Goal: Task Accomplishment & Management: Complete application form

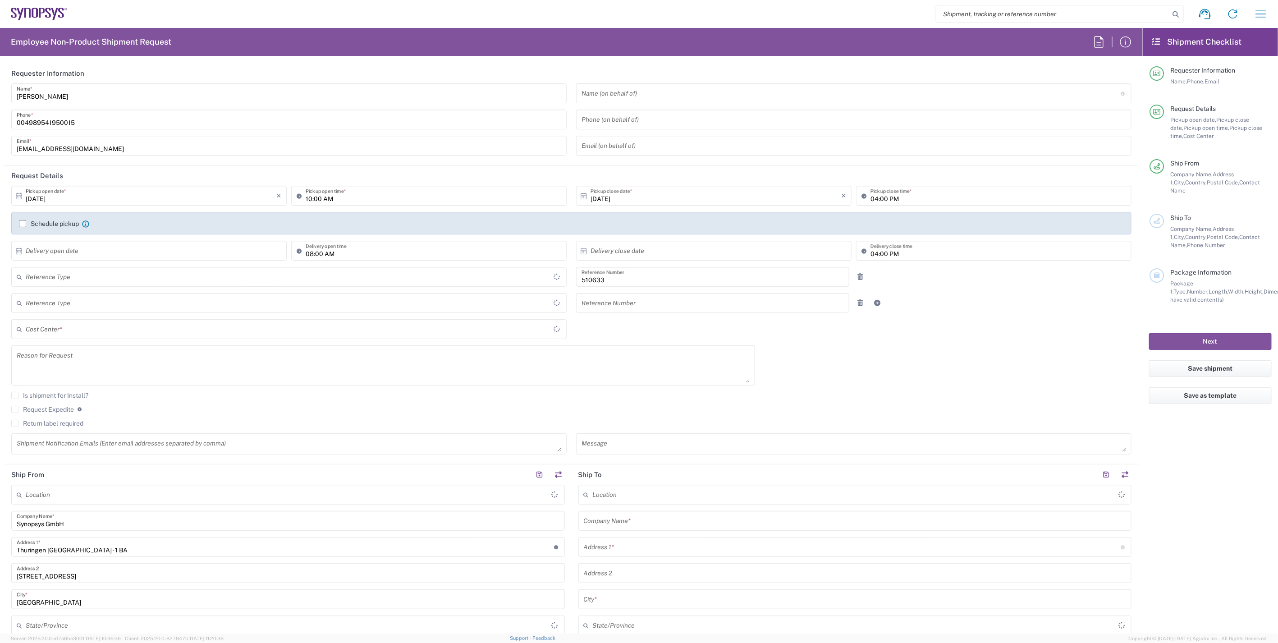
type input "Department"
type input "DE01, SDG, HAPS, HW 510633"
type input "Delivered at Place"
type input "[GEOGRAPHIC_DATA]"
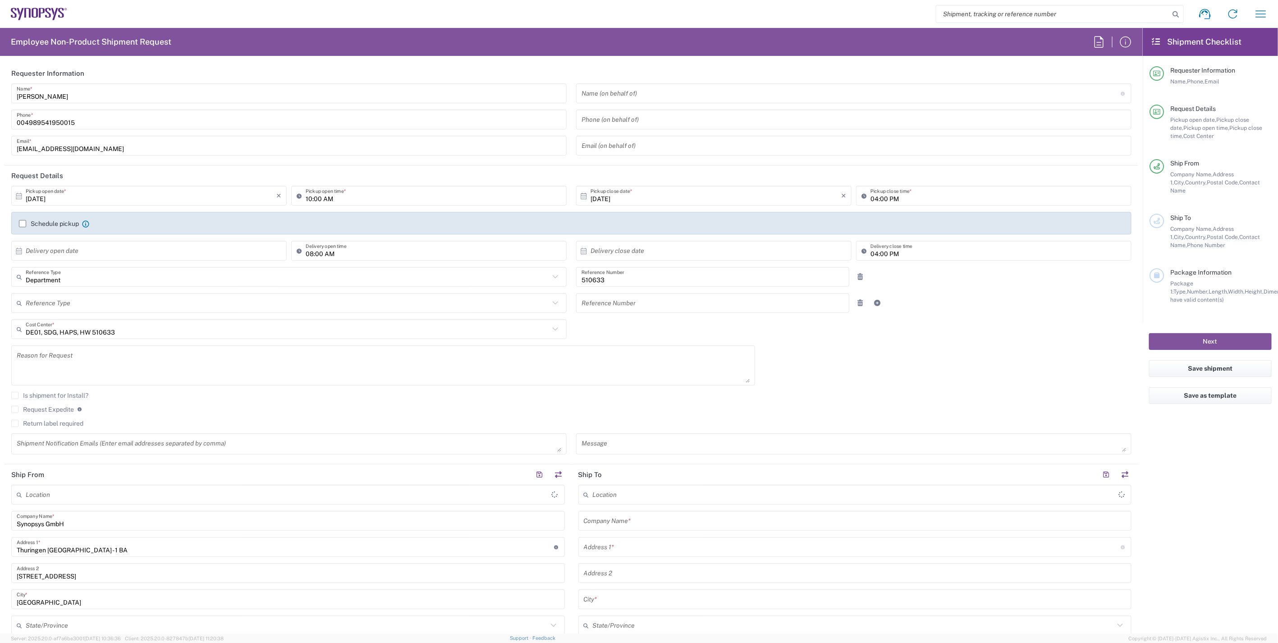
type input "[GEOGRAPHIC_DATA] DE06"
click at [871, 199] on input "04:00 PM" at bounding box center [999, 196] width 256 height 16
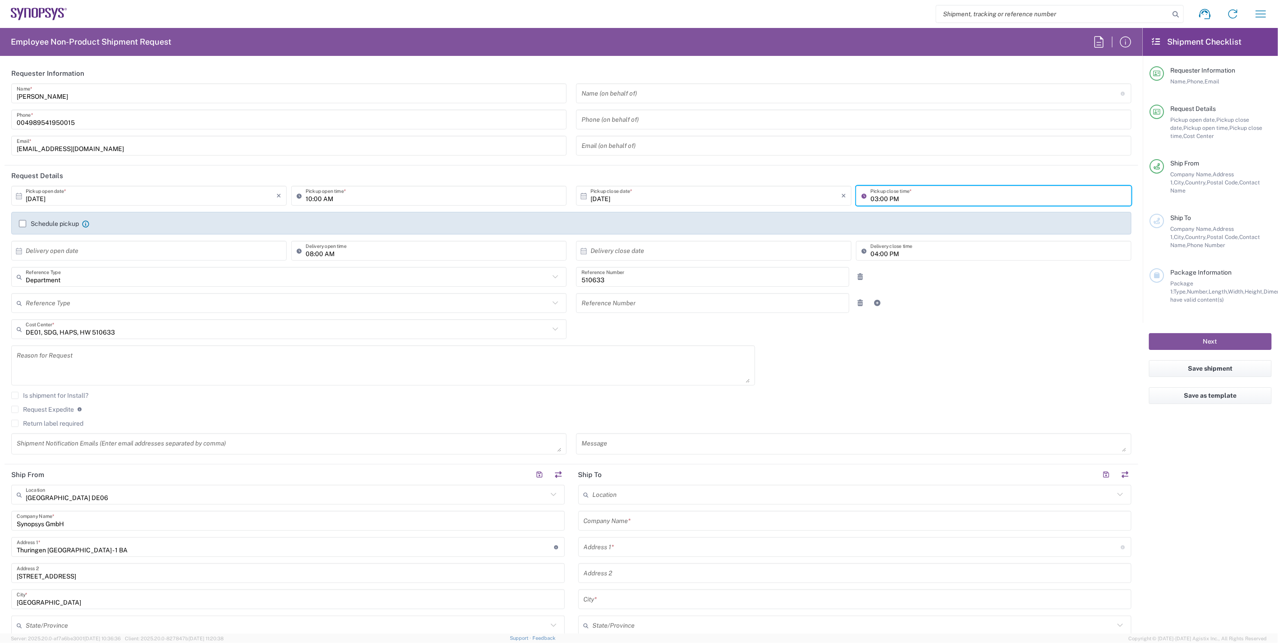
type input "03:00 PM"
click at [943, 334] on div "[DATE] × Pickup open date * Cancel Apply 10:00 AM Pickup open time * [DATE] × P…" at bounding box center [572, 323] width 1130 height 275
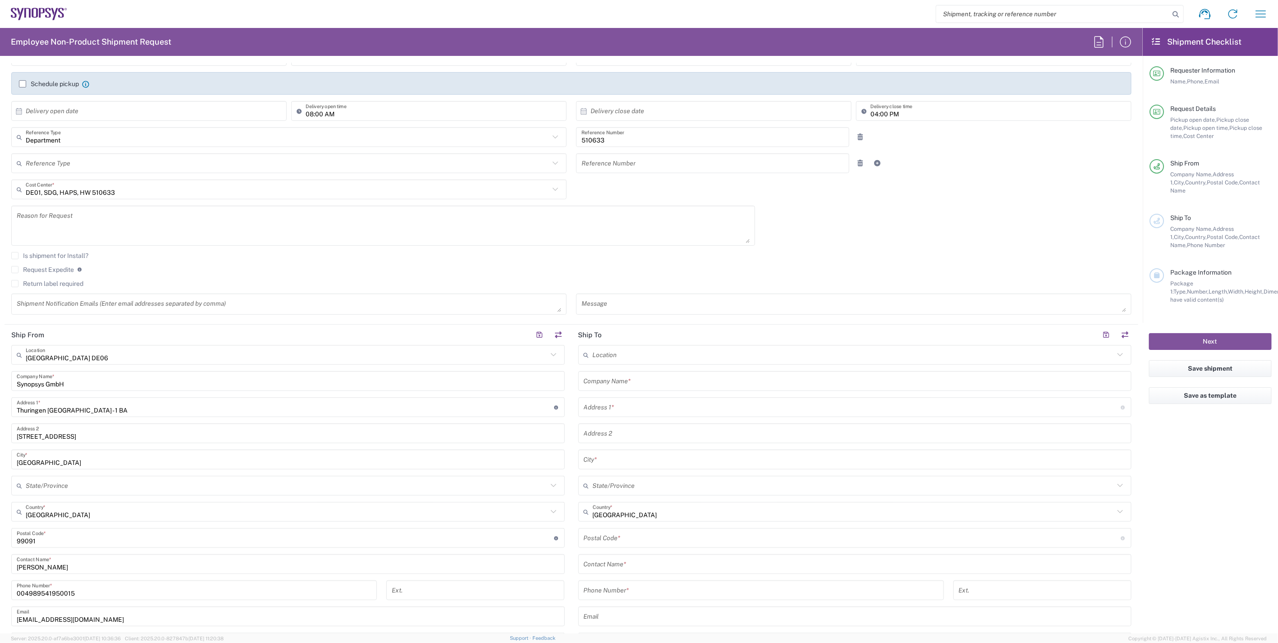
scroll to position [150, 0]
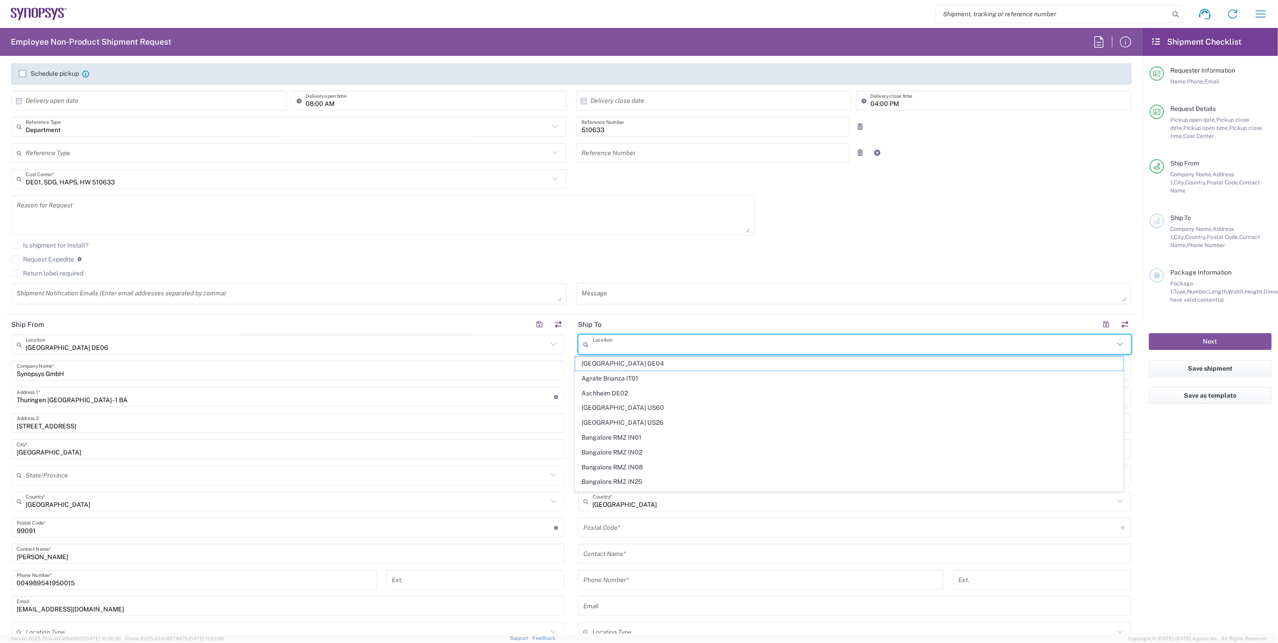
click at [644, 346] on input "text" at bounding box center [854, 345] width 522 height 16
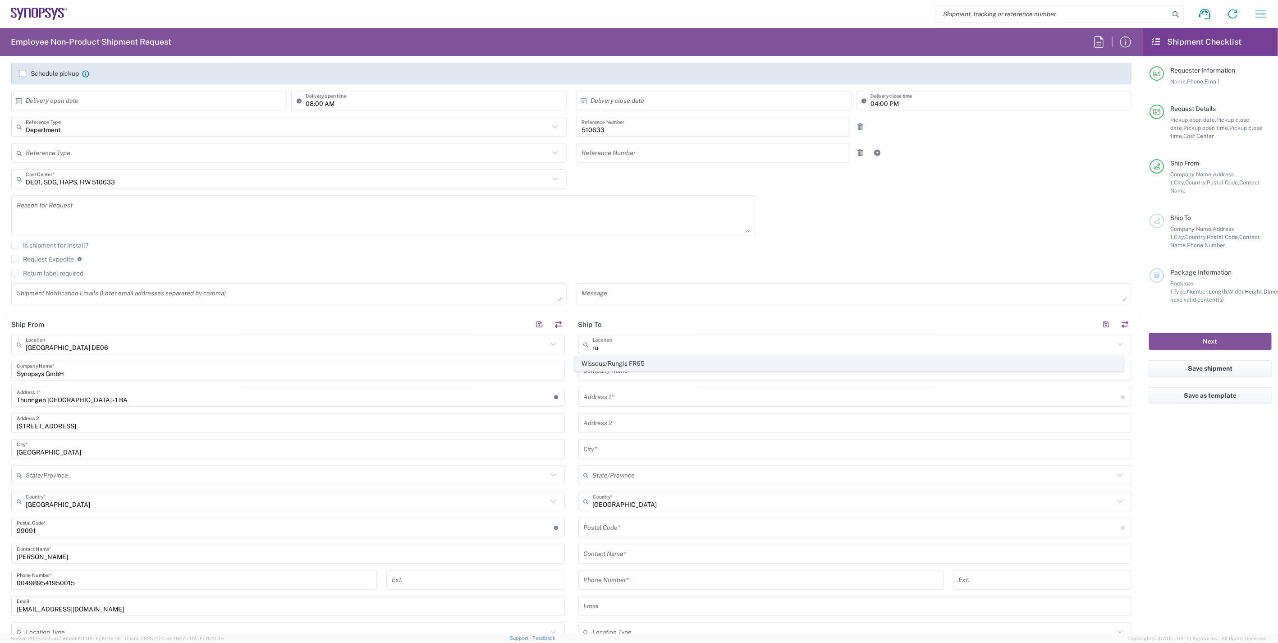
click at [648, 358] on span "Wissous/Rungis FR65" at bounding box center [849, 364] width 548 height 14
type input "Wissous/Rungis FR65"
type input "SYNOPSYS EMULATION AND VERIFICATION"
type input "[STREET_ADDRESS]"
type input "Rungis"
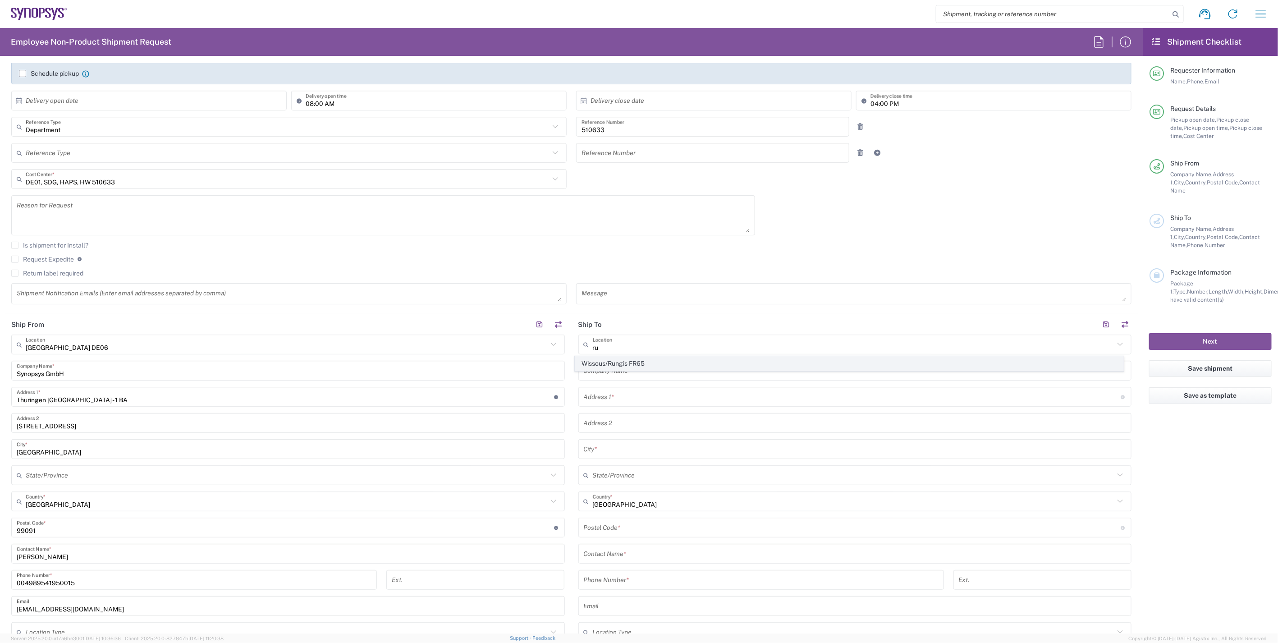
type input "[GEOGRAPHIC_DATA]"
type input "94150"
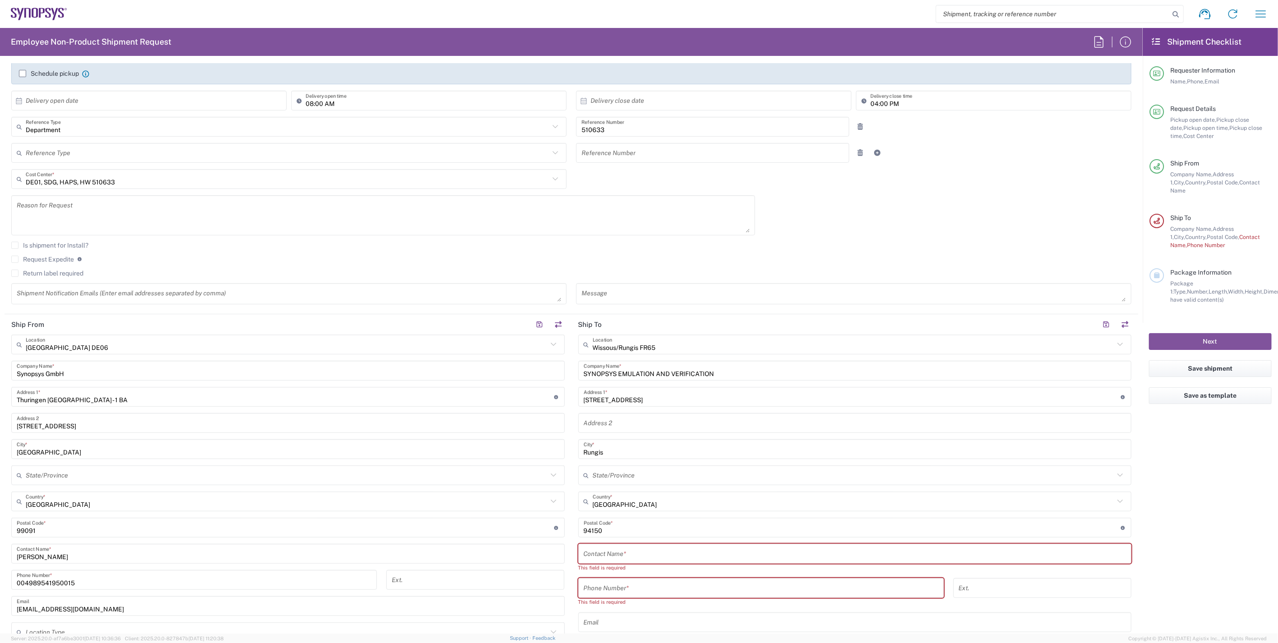
click at [612, 552] on input "text" at bounding box center [855, 554] width 543 height 16
paste input "[PERSON_NAME]"
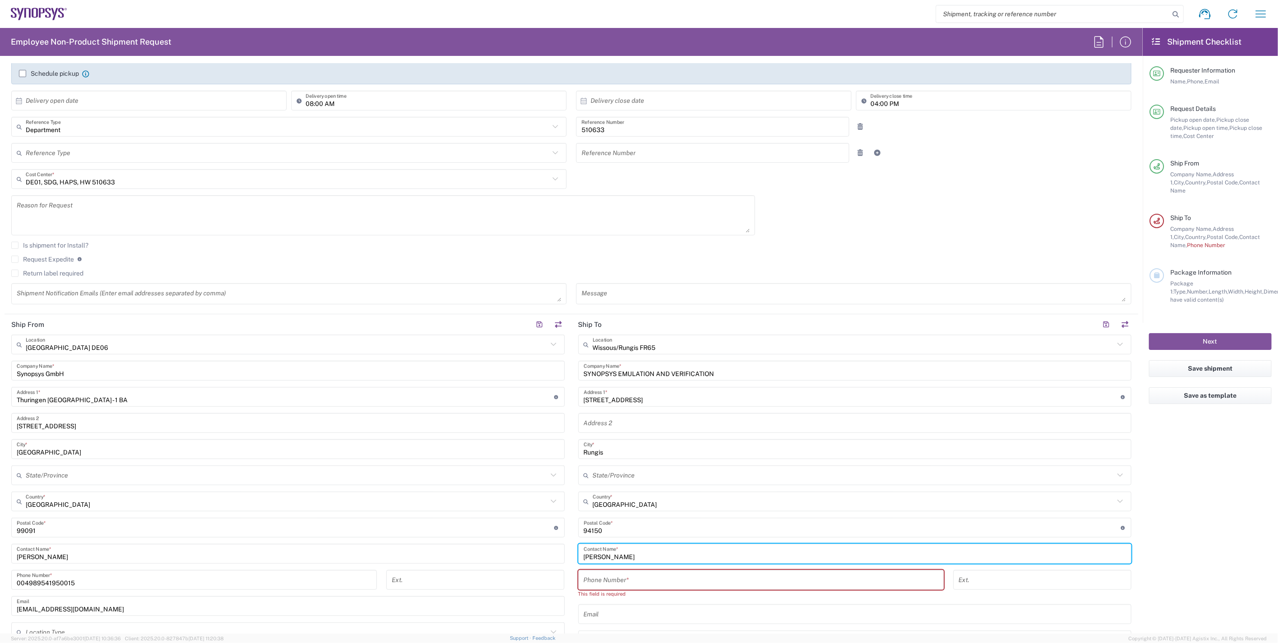
type input "[PERSON_NAME]"
click at [628, 602] on div "Phone Number * This field is required" at bounding box center [760, 587] width 375 height 34
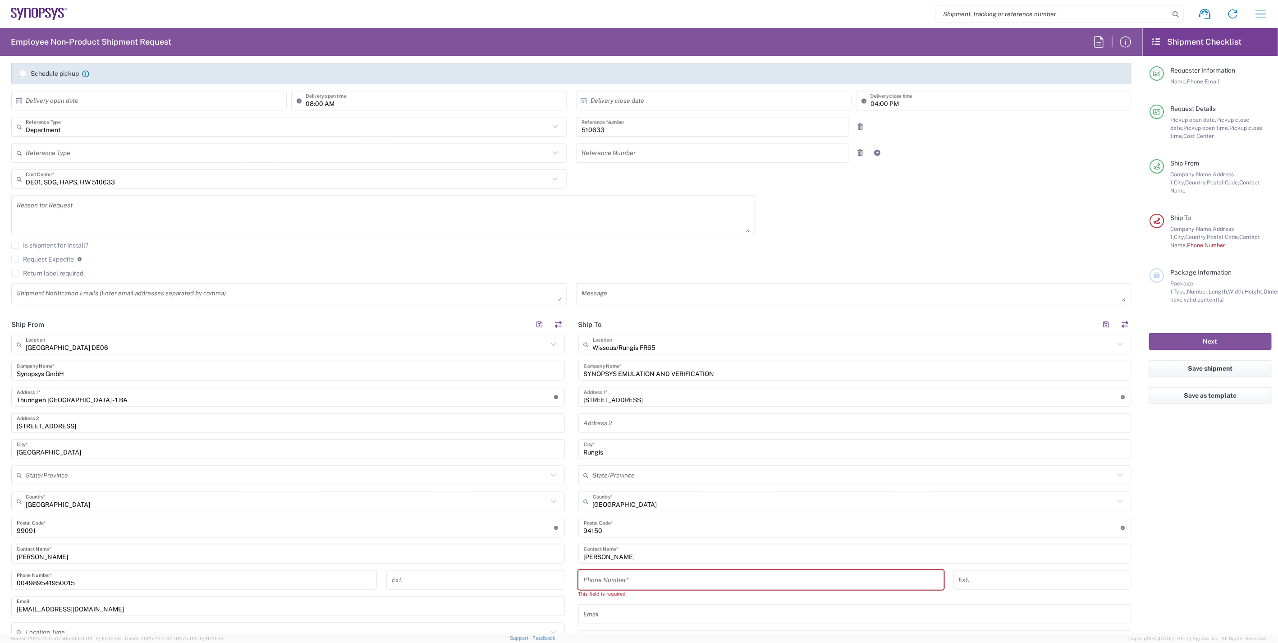
click at [626, 614] on input "text" at bounding box center [855, 614] width 543 height 16
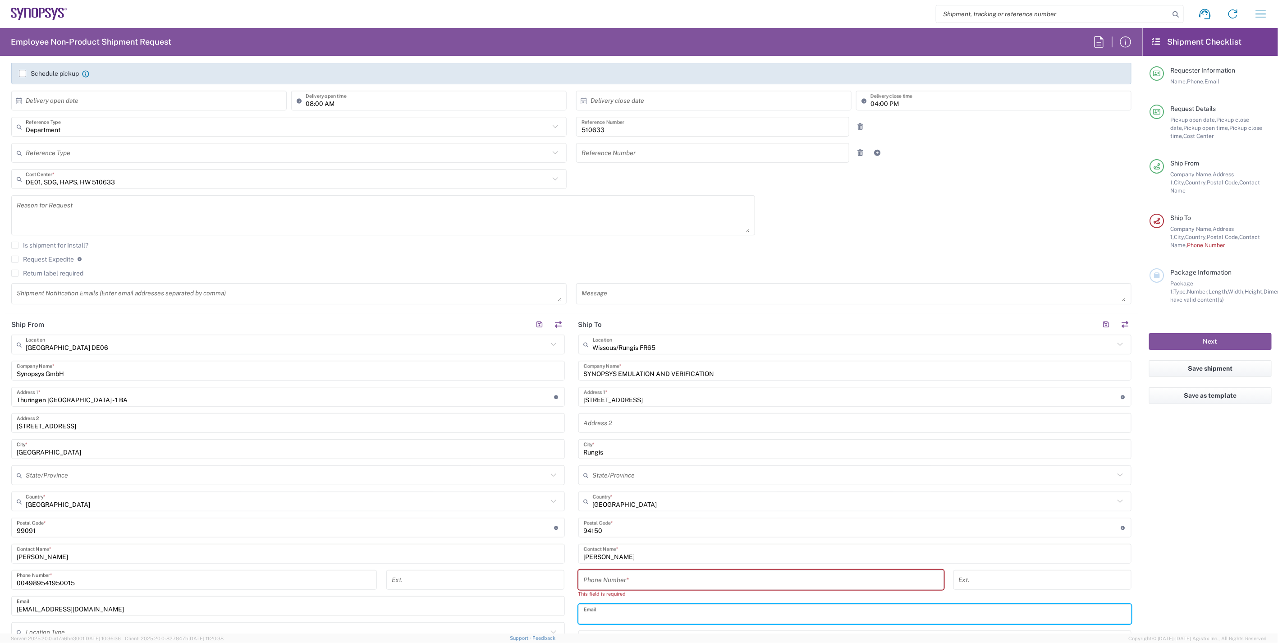
paste input "[PERSON_NAME][EMAIL_ADDRESS][DOMAIN_NAME]"
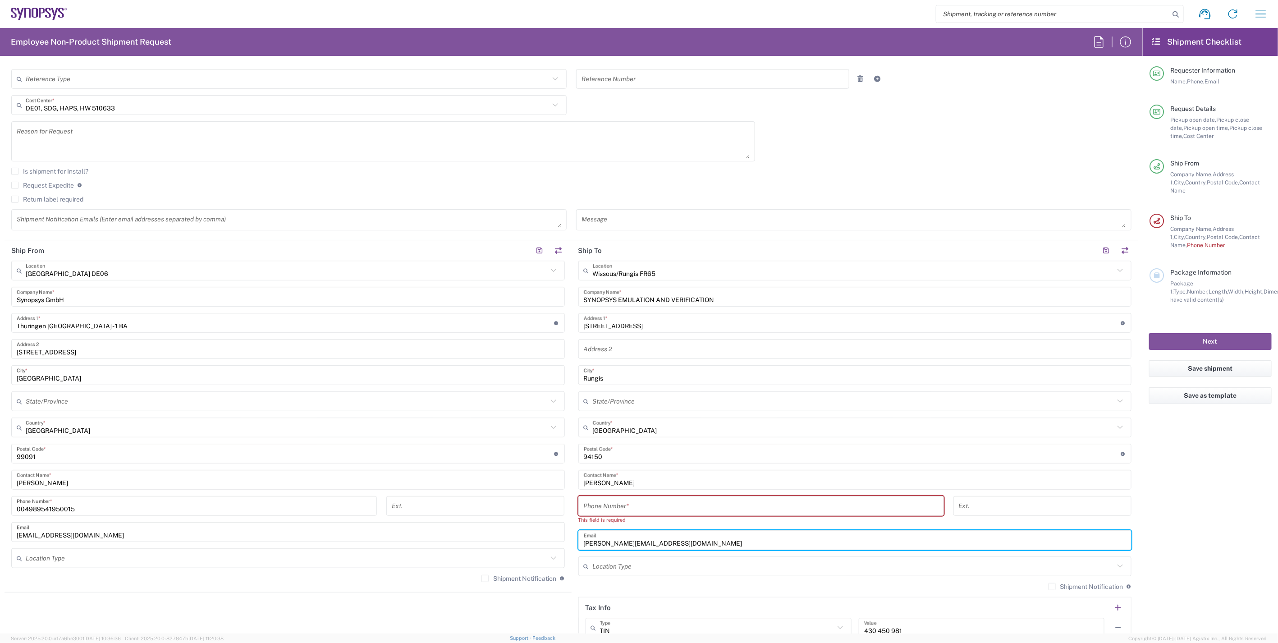
scroll to position [400, 0]
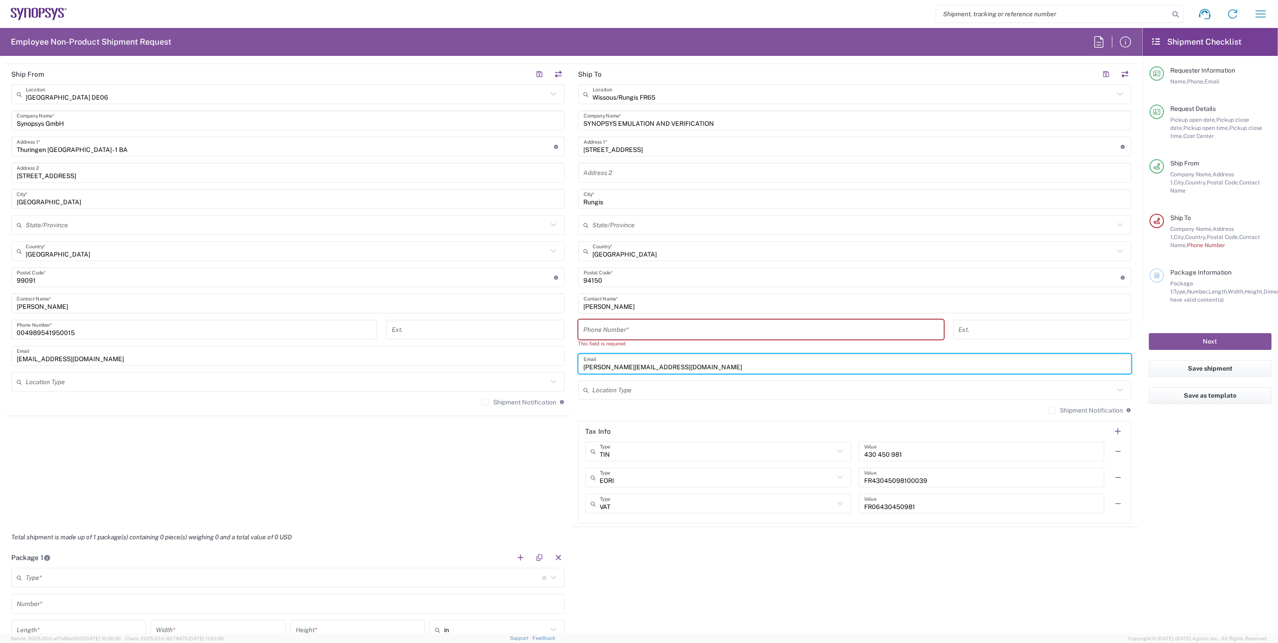
type input "[PERSON_NAME][EMAIL_ADDRESS][DOMAIN_NAME]"
click at [1049, 411] on label "Shipment Notification" at bounding box center [1086, 410] width 75 height 7
click at [1052, 410] on input "Shipment Notification" at bounding box center [1052, 410] width 0 height 0
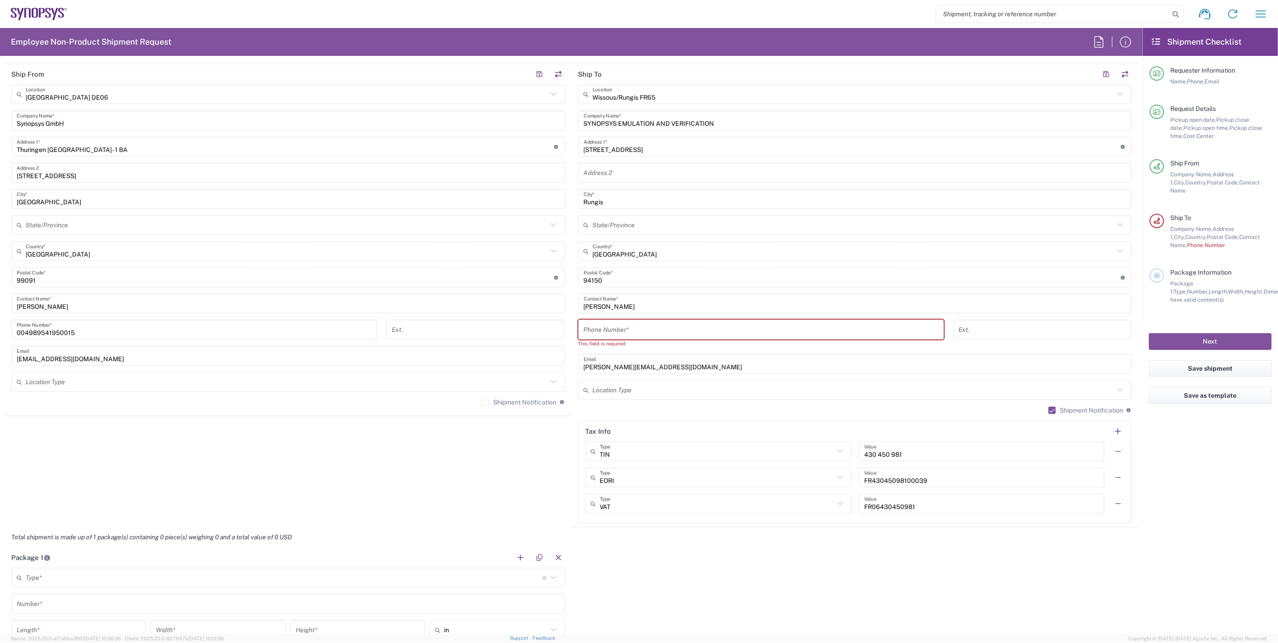
click at [645, 336] on div "Phone Number *" at bounding box center [761, 330] width 366 height 20
click at [642, 328] on input "tel" at bounding box center [761, 330] width 355 height 16
paste input "[PHONE_NUMBER]"
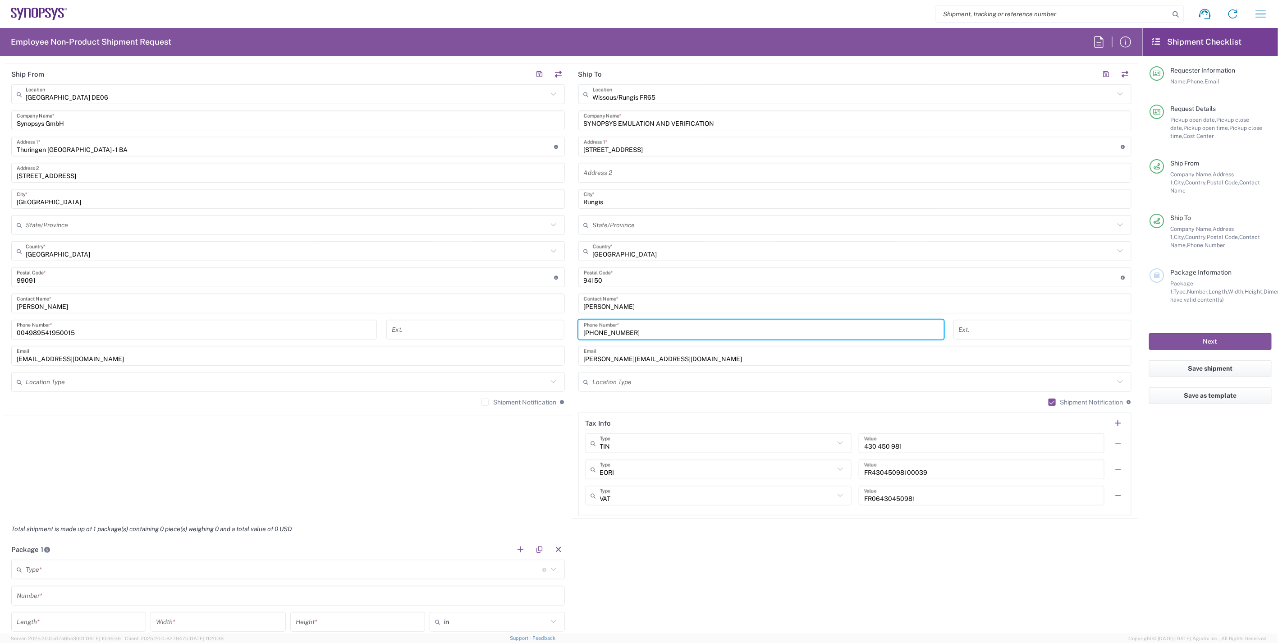
type input "[PHONE_NUMBER]"
click at [656, 403] on div "Shipment Notification If checked, a shipment notification email will be sent to…" at bounding box center [855, 405] width 554 height 14
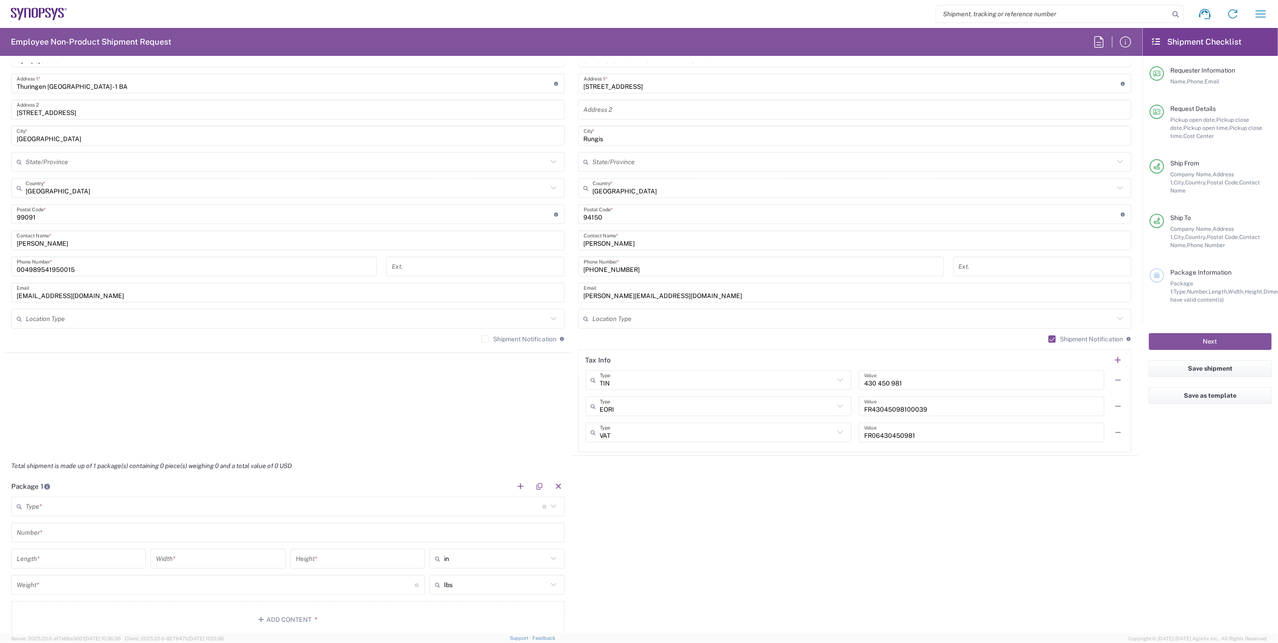
scroll to position [551, 0]
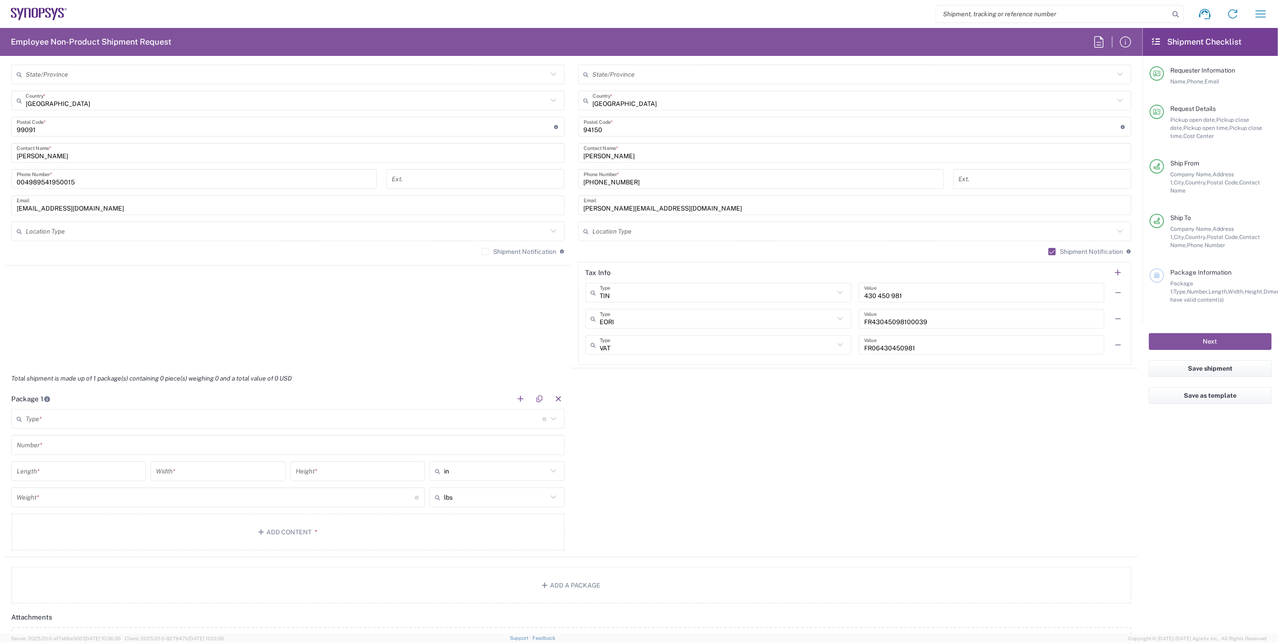
click at [439, 420] on input "text" at bounding box center [284, 419] width 517 height 16
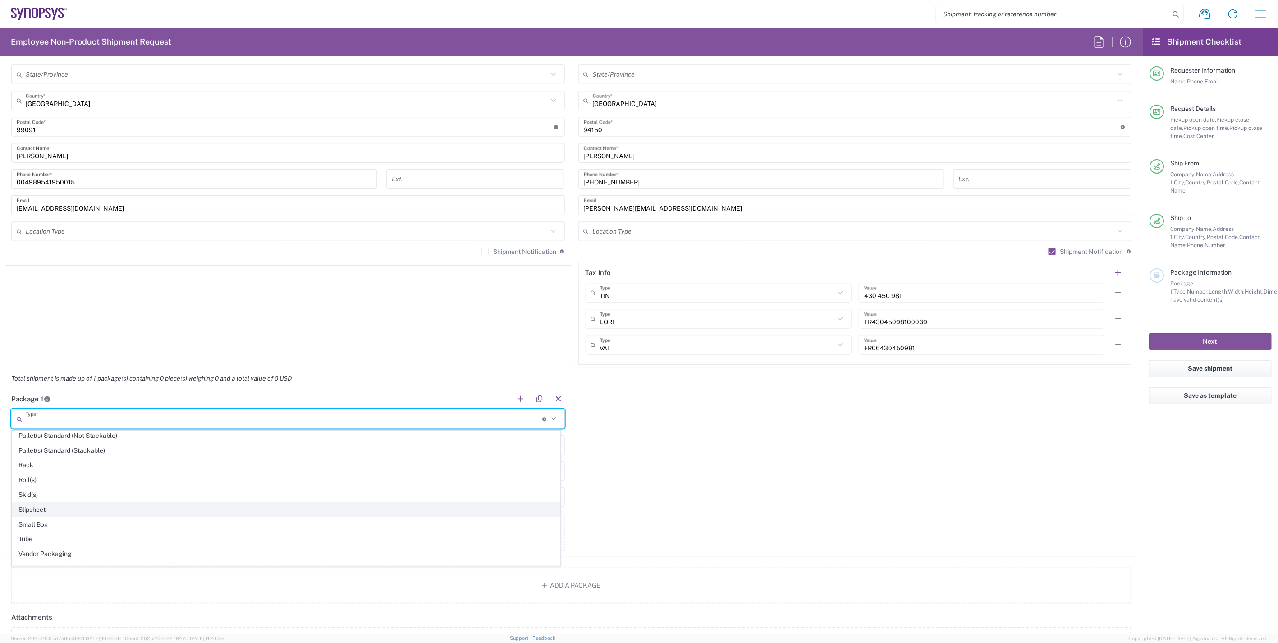
scroll to position [430, 0]
click at [103, 555] on span "Your Packaging" at bounding box center [286, 559] width 548 height 14
type input "Your Packaging"
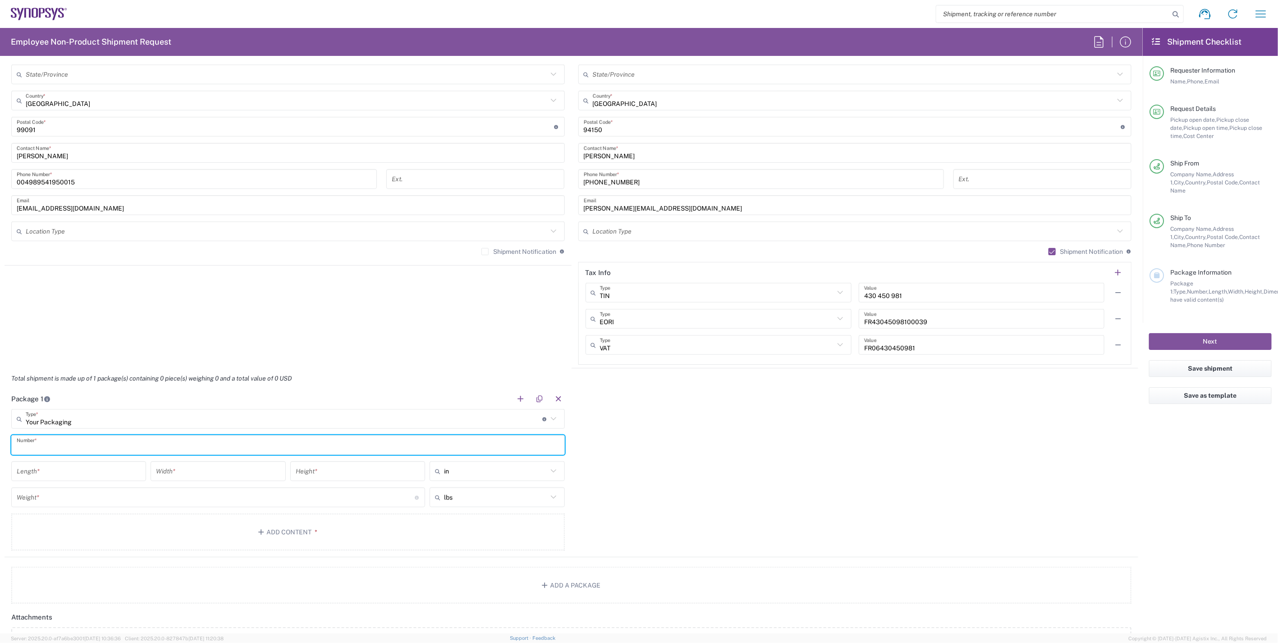
click at [61, 447] on input "text" at bounding box center [288, 445] width 543 height 16
type input "1"
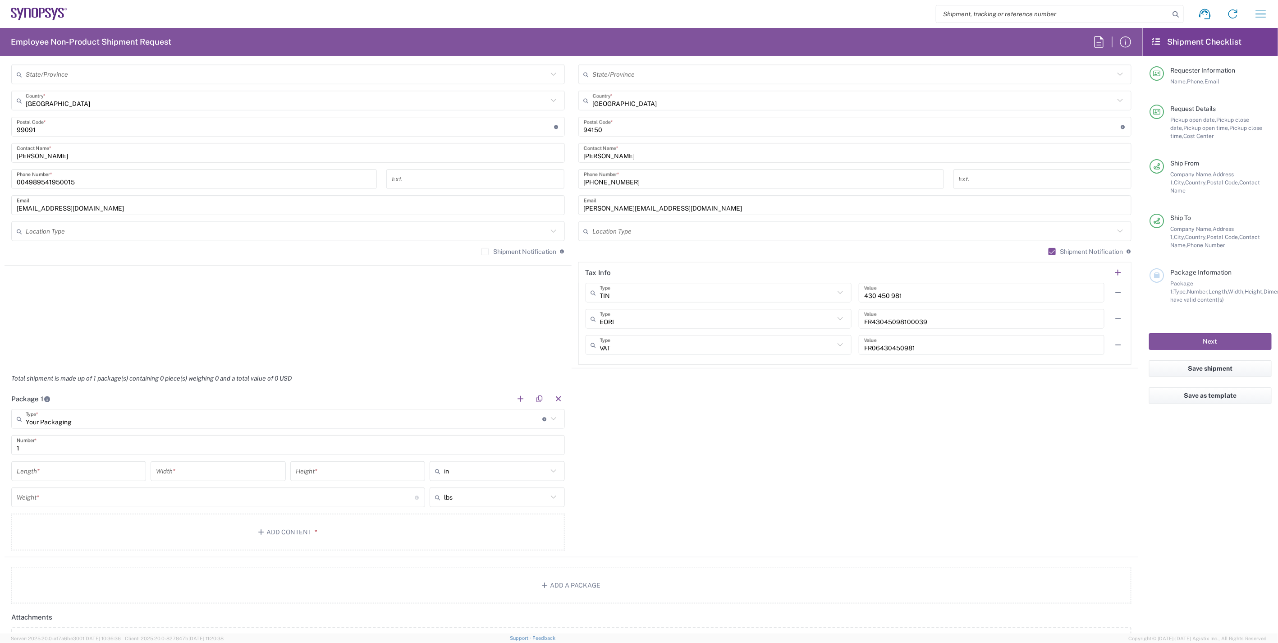
drag, startPoint x: 673, startPoint y: 482, endPoint x: 470, endPoint y: 478, distance: 202.9
click at [673, 482] on div "Package 1 Your Packaging Type * Material used to package goods Bale(s) Basket(s…" at bounding box center [572, 473] width 1134 height 169
click at [467, 472] on input "text" at bounding box center [495, 471] width 103 height 14
click at [493, 505] on span "cm" at bounding box center [494, 505] width 132 height 14
type input "cm"
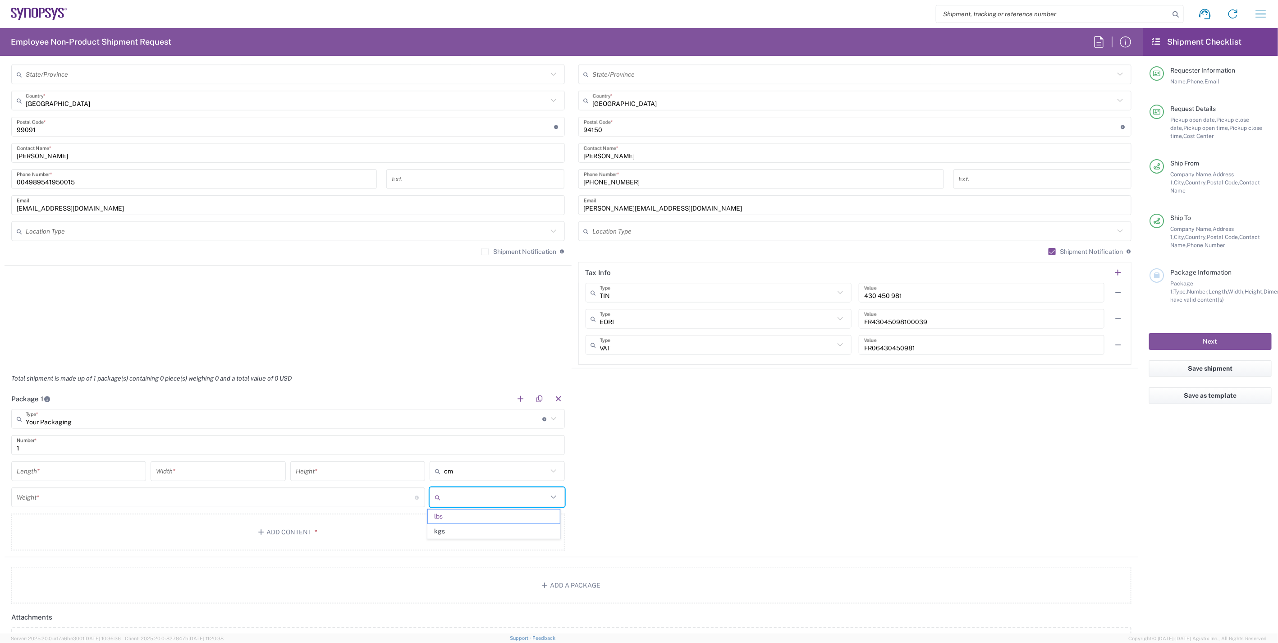
click at [507, 498] on input "text" at bounding box center [495, 497] width 103 height 14
click at [490, 531] on span "kgs" at bounding box center [494, 531] width 132 height 14
type input "kgs"
click at [626, 497] on div "Package 1 Your Packaging Type * Material used to package goods Bale(s) Basket(s…" at bounding box center [572, 473] width 1134 height 169
click at [671, 467] on div "Package 1 Your Packaging Type * Material used to package goods Bale(s) Basket(s…" at bounding box center [572, 473] width 1134 height 169
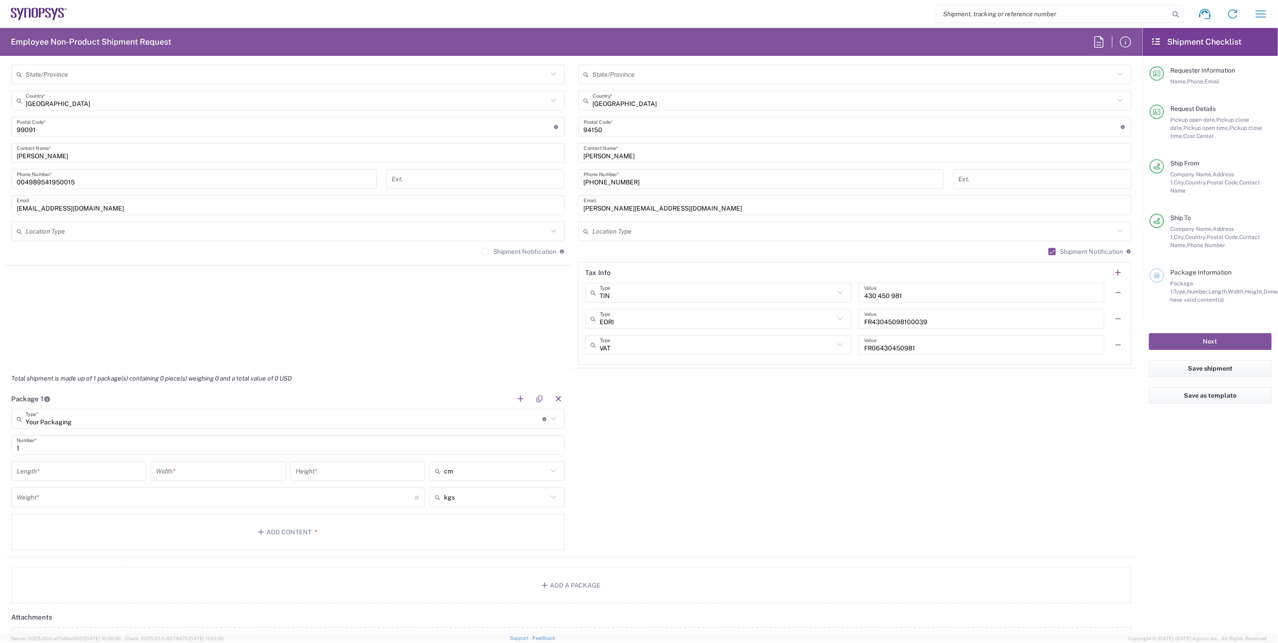
click at [77, 467] on input "number" at bounding box center [79, 471] width 124 height 16
type input "20"
click at [253, 478] on input "number" at bounding box center [218, 471] width 124 height 16
type input "9"
click at [337, 465] on input "number" at bounding box center [358, 471] width 124 height 16
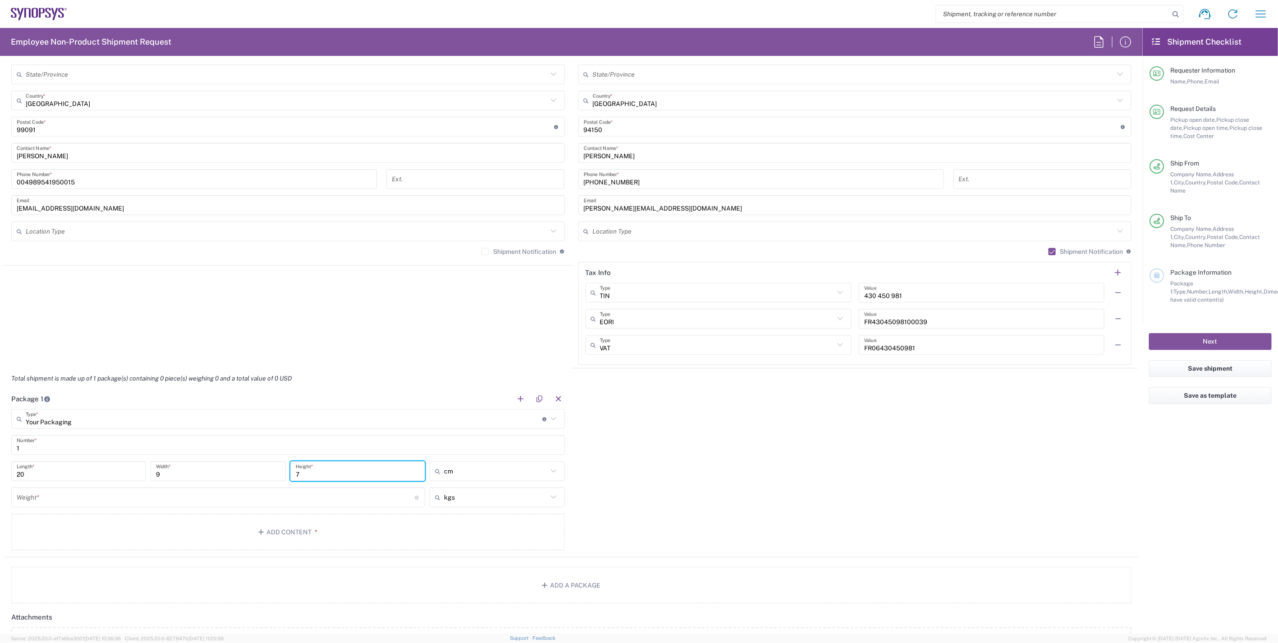
type input "7"
click at [321, 498] on input "number" at bounding box center [216, 498] width 398 height 16
type input "0.12"
click at [766, 476] on div "Package 1 Your Packaging Type * Material used to package goods Bale(s) Basket(s…" at bounding box center [572, 473] width 1134 height 169
click at [324, 523] on button "Add Content *" at bounding box center [288, 532] width 554 height 37
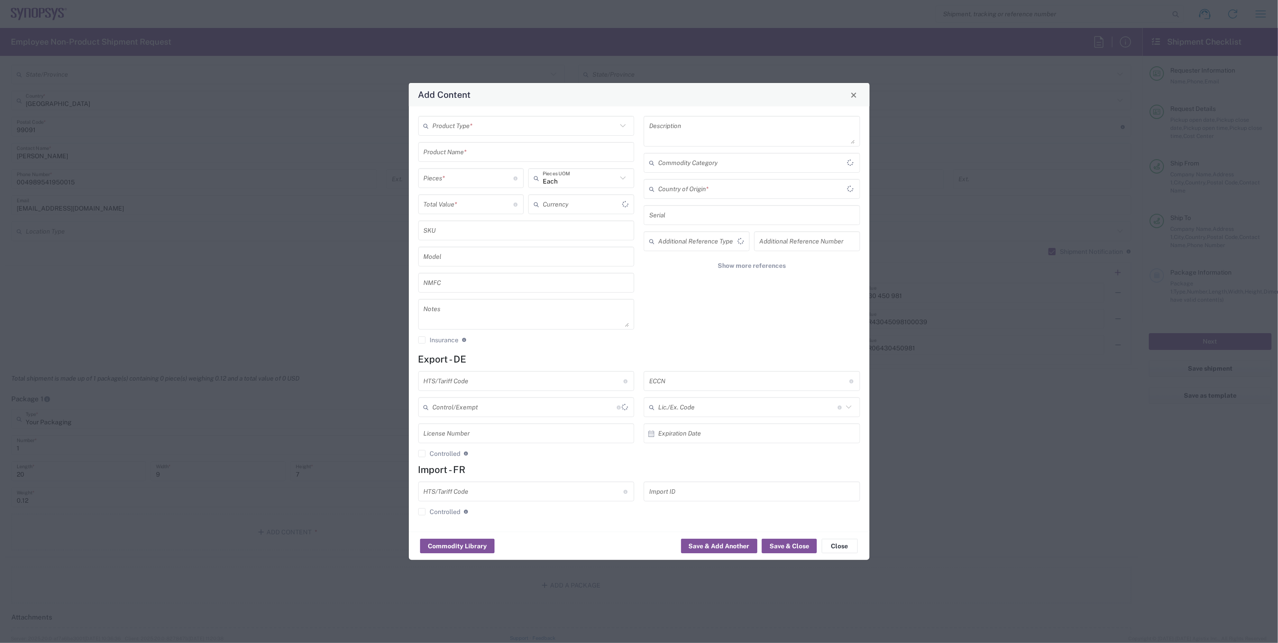
type input "US Dollar"
click at [495, 383] on input "text" at bounding box center [524, 381] width 200 height 16
paste input "847330"
type input "847330"
click at [683, 380] on input "text" at bounding box center [749, 381] width 200 height 16
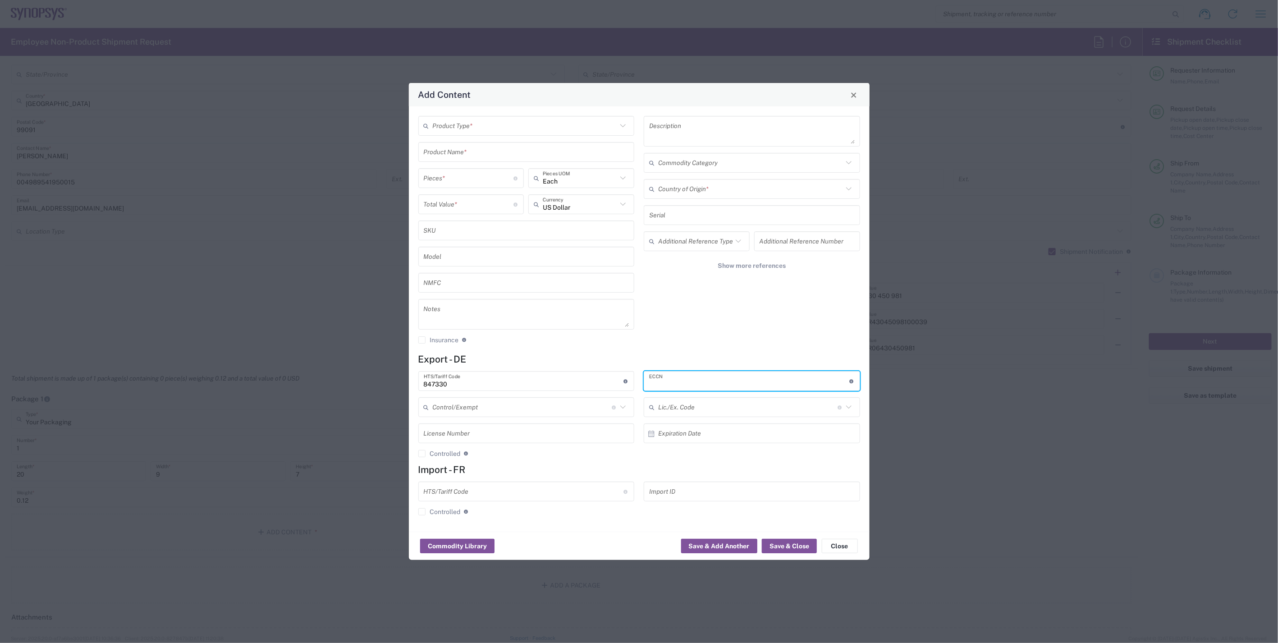
type input "A"
type input "EAR99"
click at [705, 188] on input "text" at bounding box center [750, 189] width 185 height 16
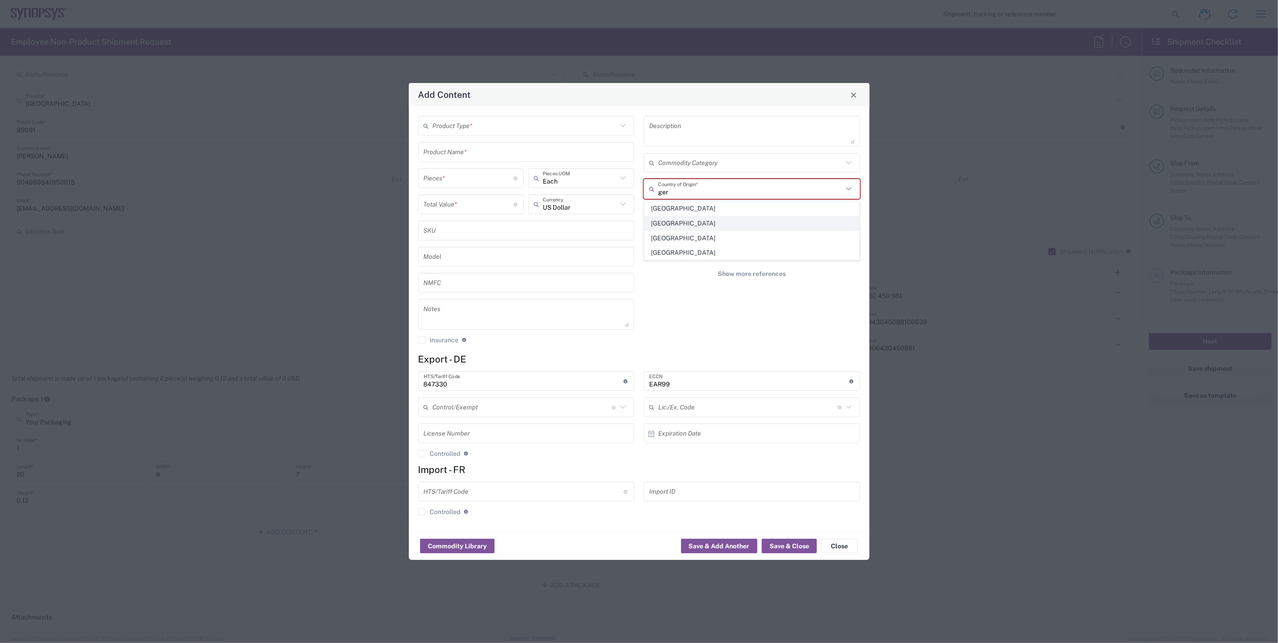
click at [697, 222] on span "[GEOGRAPHIC_DATA]" at bounding box center [752, 223] width 214 height 14
type input "[GEOGRAPHIC_DATA]"
click at [497, 124] on input "text" at bounding box center [525, 126] width 185 height 16
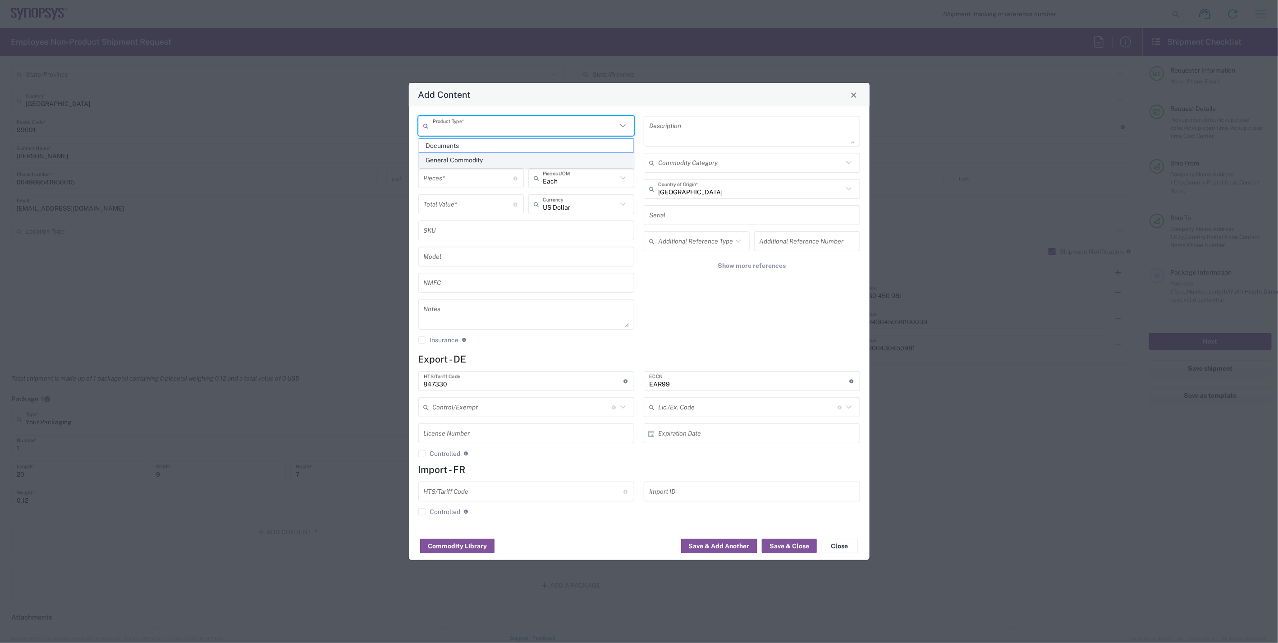
click at [496, 163] on span "General Commodity" at bounding box center [526, 160] width 214 height 14
type input "General Commodity"
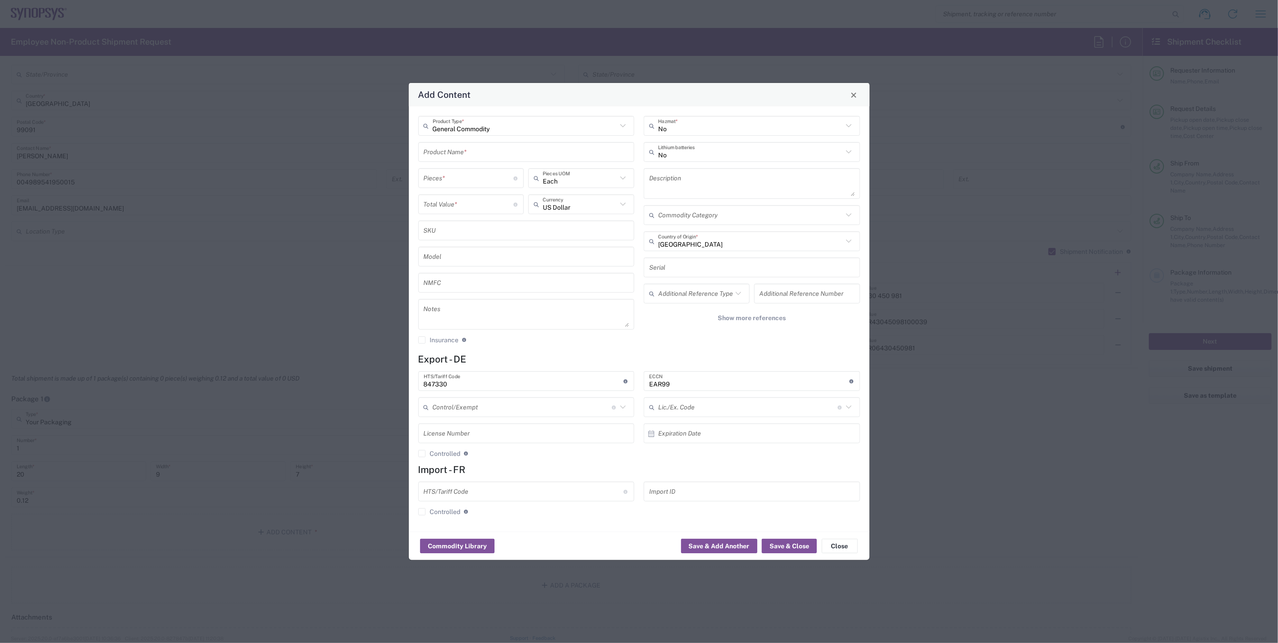
click at [494, 156] on input "text" at bounding box center [527, 152] width 206 height 16
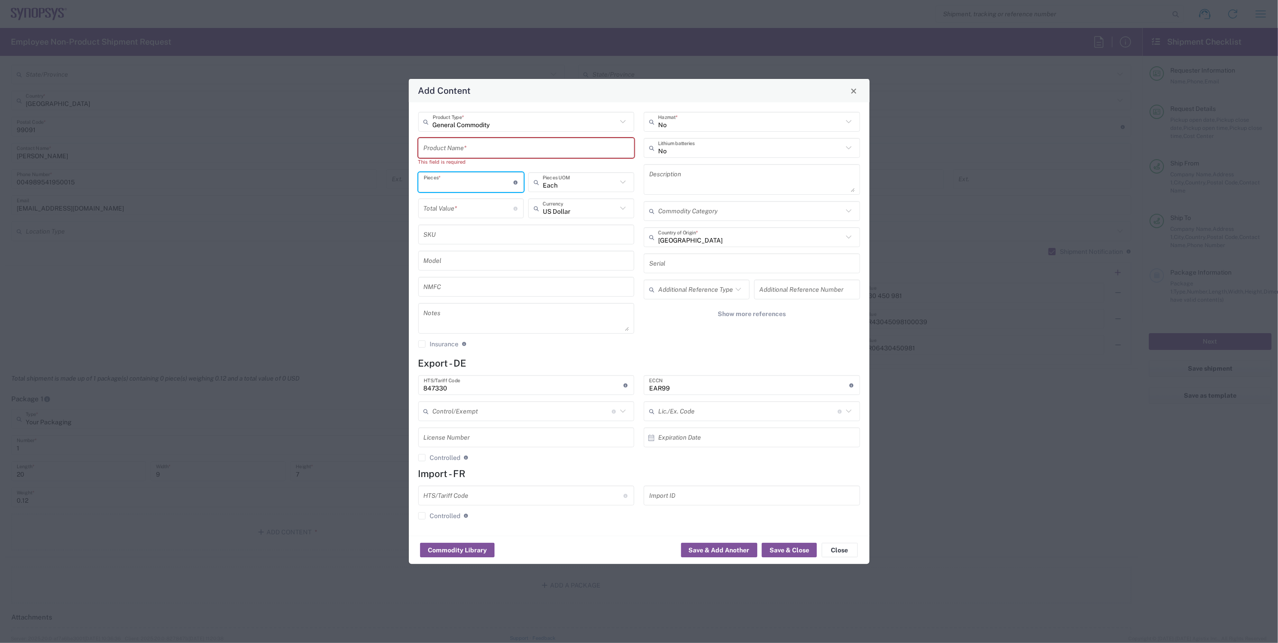
click at [487, 178] on input "number" at bounding box center [469, 182] width 90 height 16
type input "1"
click at [477, 209] on input "number" at bounding box center [469, 209] width 90 height 16
click at [456, 213] on input "85" at bounding box center [469, 209] width 90 height 16
type input "85.51"
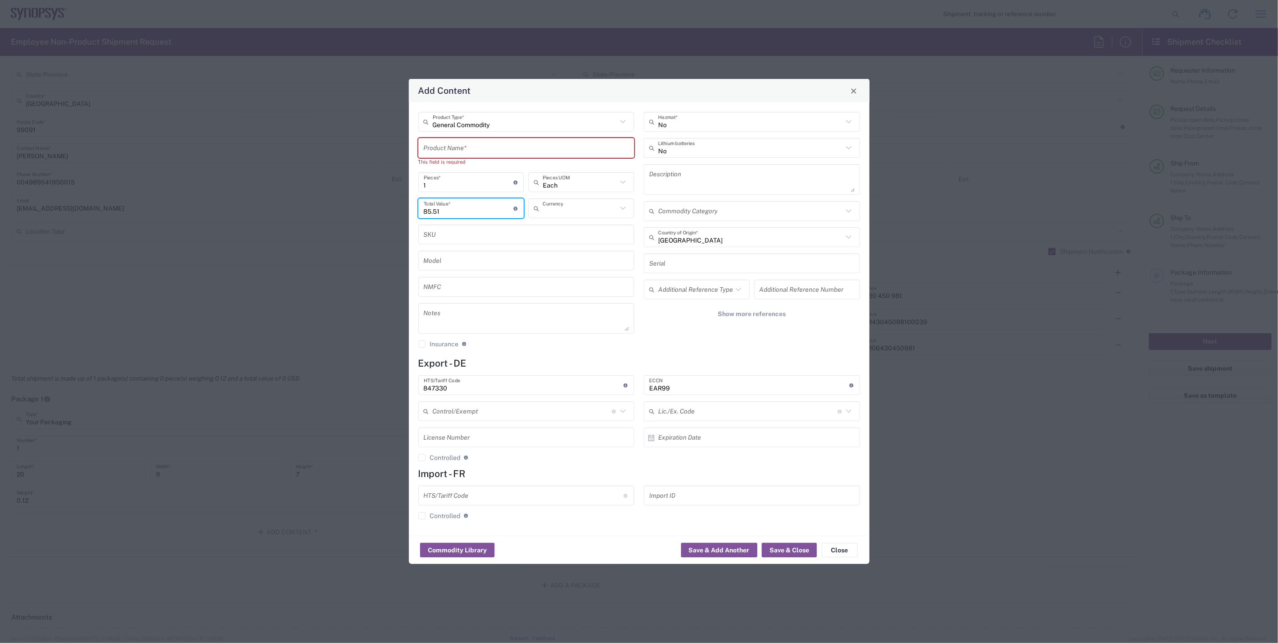
click at [561, 209] on input "text" at bounding box center [580, 209] width 74 height 16
click at [563, 226] on span "Euro" at bounding box center [582, 228] width 104 height 14
type input "Euro"
drag, startPoint x: 673, startPoint y: 342, endPoint x: 671, endPoint y: 337, distance: 4.9
click at [673, 341] on div "No Hazmat * No Lithium batteries Description Commodity Category [GEOGRAPHIC_DAT…" at bounding box center [752, 233] width 226 height 243
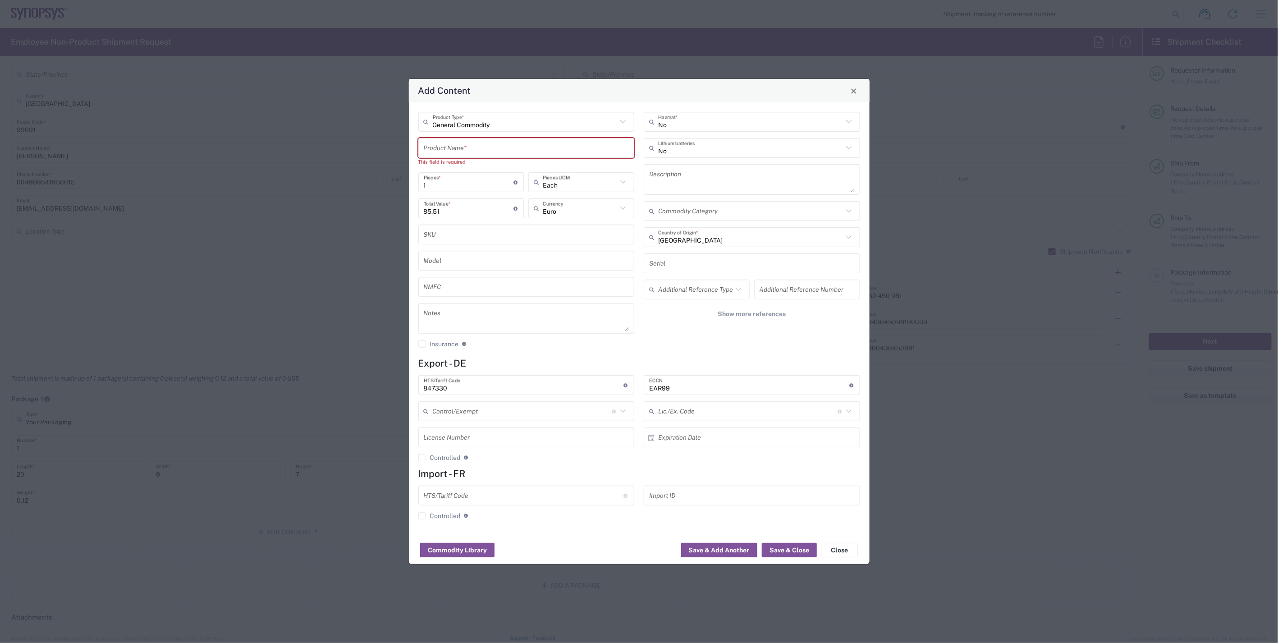
click at [445, 211] on input "85.51" at bounding box center [469, 209] width 90 height 16
type input "85"
click at [695, 350] on div "No Hazmat * No Lithium batteries Description Commodity Category [GEOGRAPHIC_DAT…" at bounding box center [752, 233] width 226 height 243
click at [429, 174] on input "1" at bounding box center [469, 182] width 90 height 16
drag, startPoint x: 428, startPoint y: 185, endPoint x: 416, endPoint y: 185, distance: 12.6
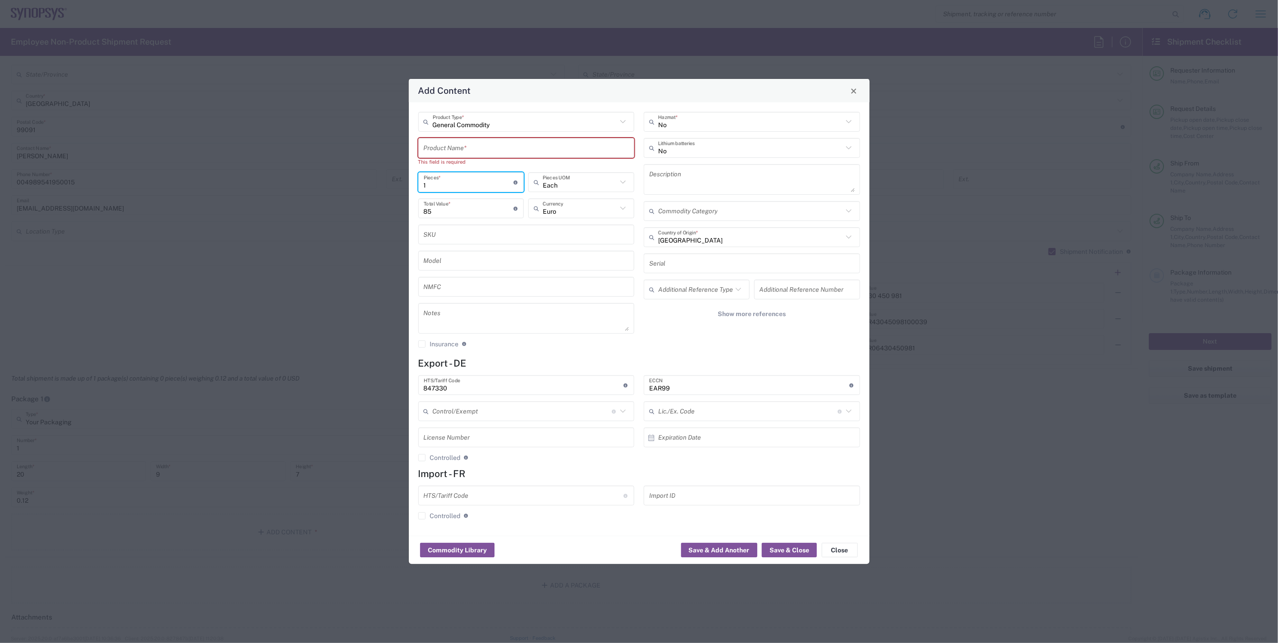
click at [416, 185] on div "1 Pieces * Number of pieces inside all the packages" at bounding box center [471, 185] width 110 height 26
type input "2"
type input "170"
type input "2"
click at [691, 348] on div "No Hazmat * No Lithium batteries Description Commodity Category [GEOGRAPHIC_DAT…" at bounding box center [752, 233] width 226 height 243
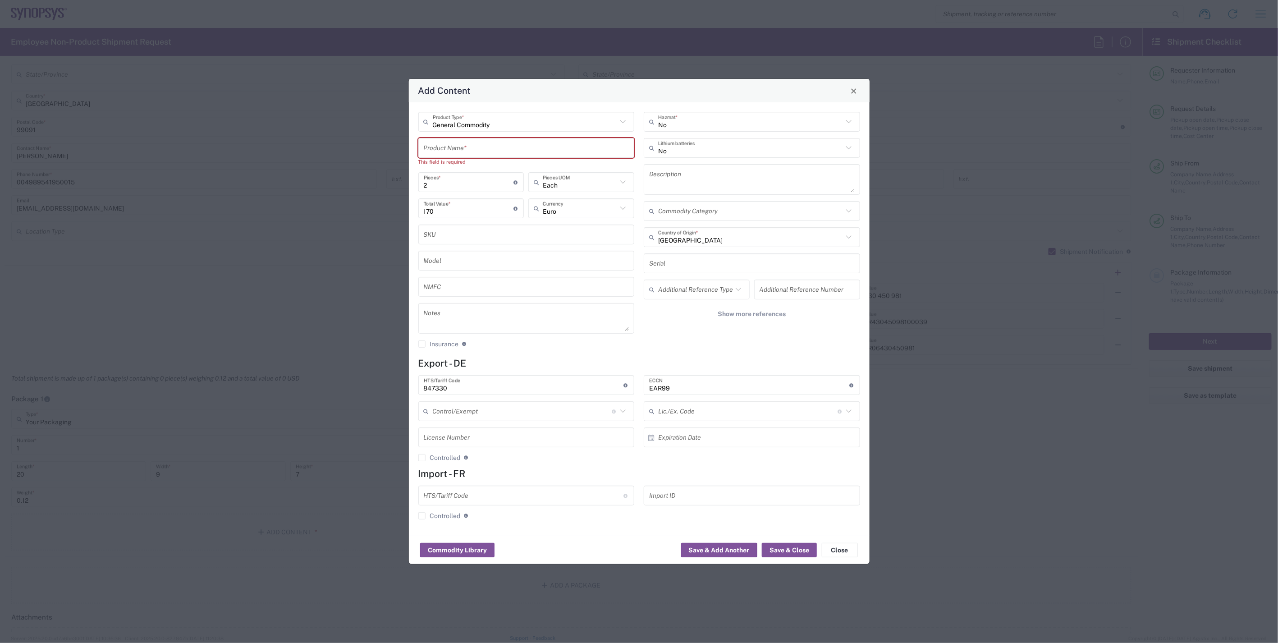
click at [556, 151] on input "text" at bounding box center [527, 148] width 206 height 16
paste input "DDR4 SDRAM 288-Pin Non-ECC UDIMM"
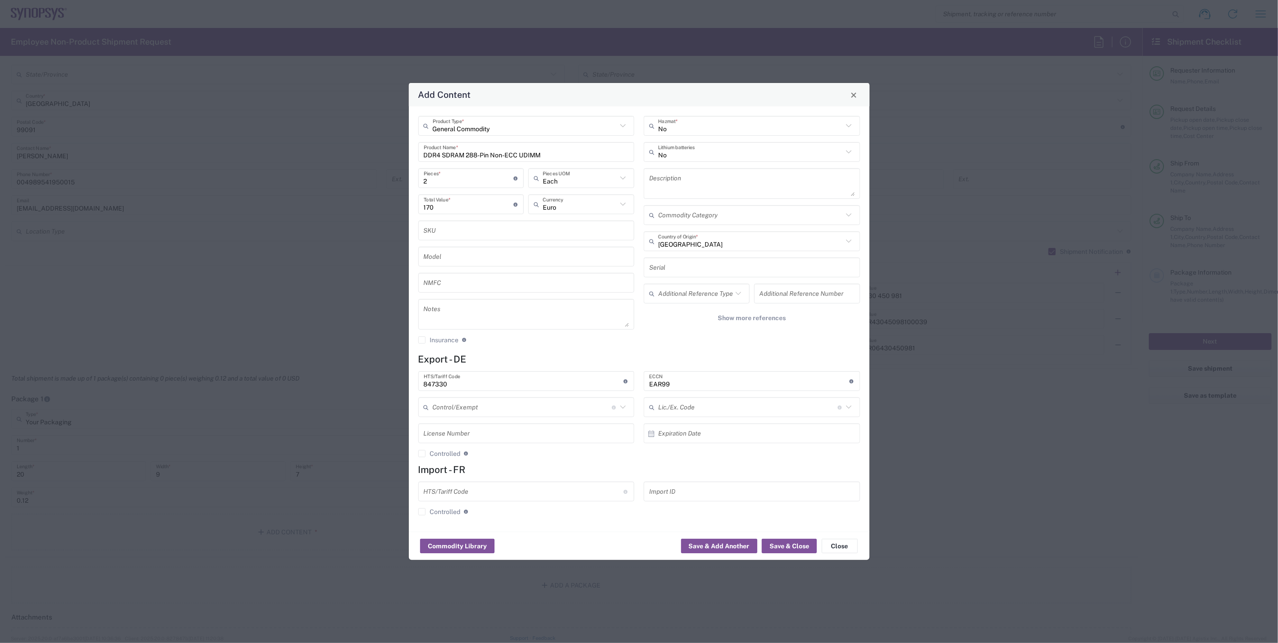
click at [601, 152] on input "DDR4 SDRAM 288-Pin Non-ECC UDIMM" at bounding box center [527, 152] width 206 height 16
paste input "VR9MU2G6428JBPNH"
type input "DDR4 SDRAM 288-Pin Non-ECC UDIMM VR9MU2G6428JBPNH"
click at [658, 341] on div "No Hazmat * No Lithium batteries Description Commodity Category [GEOGRAPHIC_DAT…" at bounding box center [752, 233] width 226 height 234
click at [788, 546] on button "Save & Close" at bounding box center [789, 546] width 55 height 14
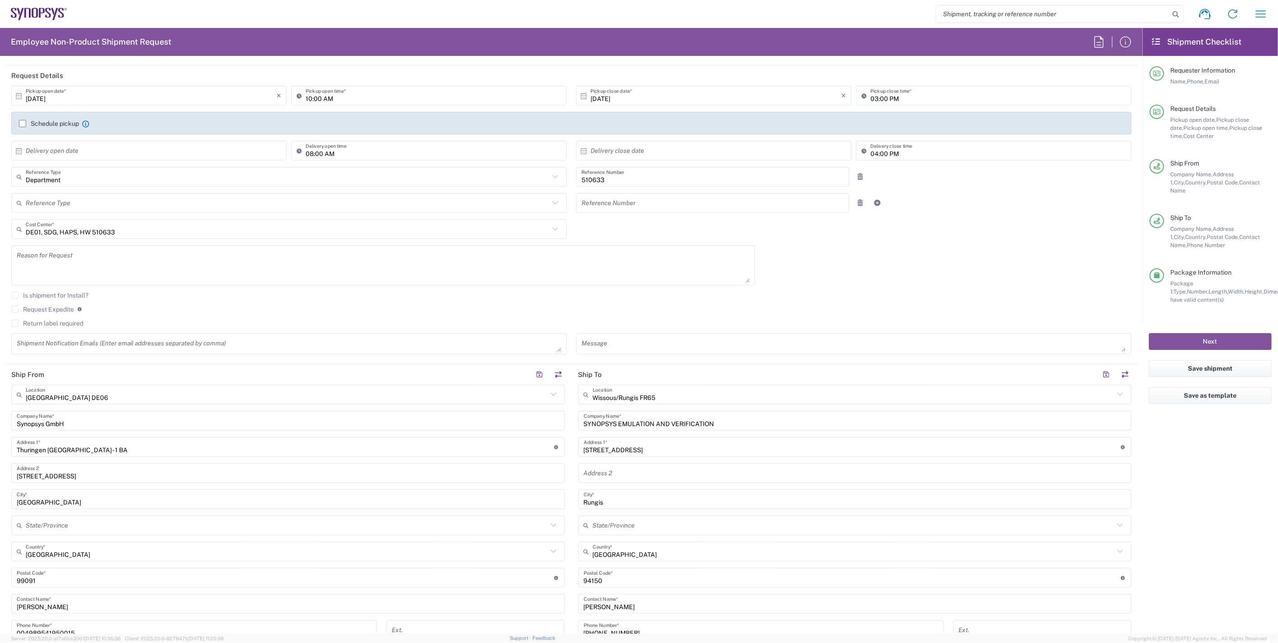
scroll to position [0, 0]
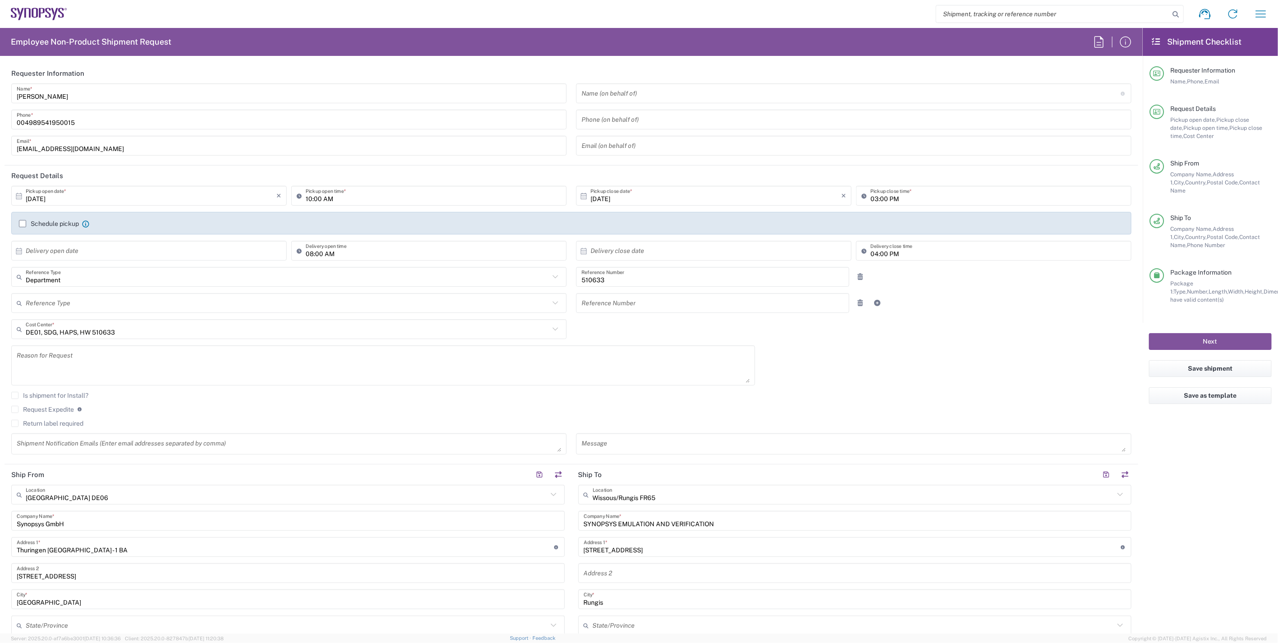
click at [22, 222] on label "Schedule pickup" at bounding box center [49, 223] width 60 height 7
click at [23, 224] on input "Schedule pickup" at bounding box center [23, 224] width 0 height 0
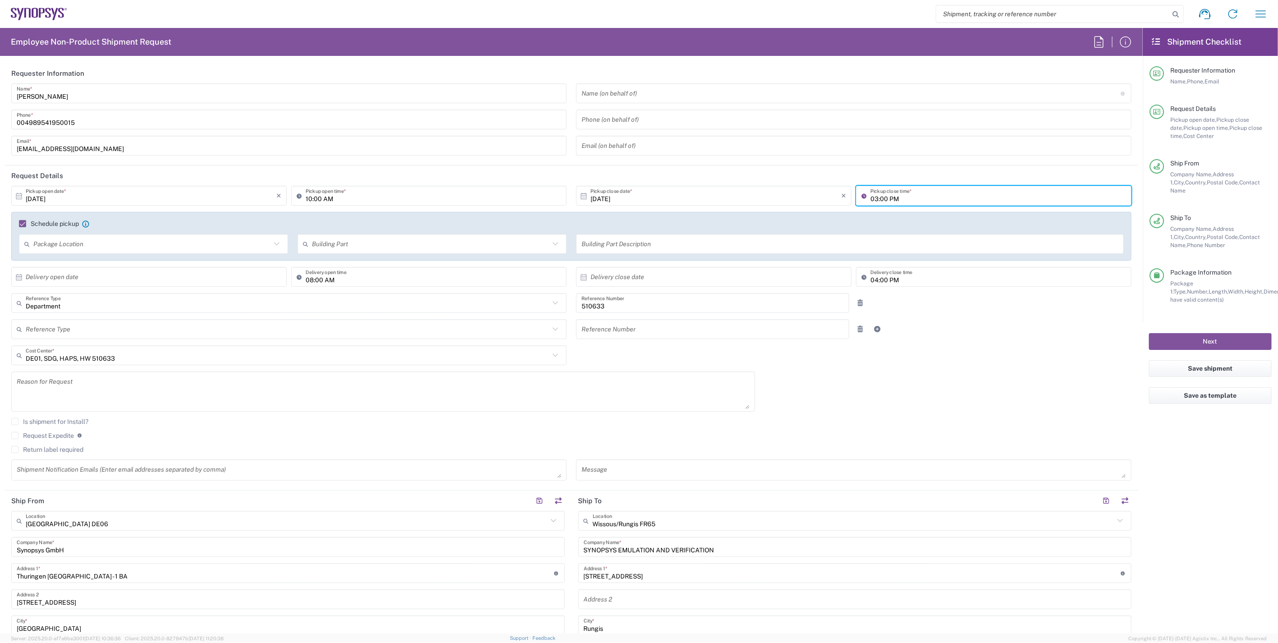
click at [871, 197] on input "03:00 PM" at bounding box center [999, 196] width 256 height 16
type input "04:00 PM"
click at [931, 345] on div "[DATE] × Pickup open date * Cancel Apply 10:00 AM Pickup open time * [DATE] × P…" at bounding box center [572, 336] width 1130 height 301
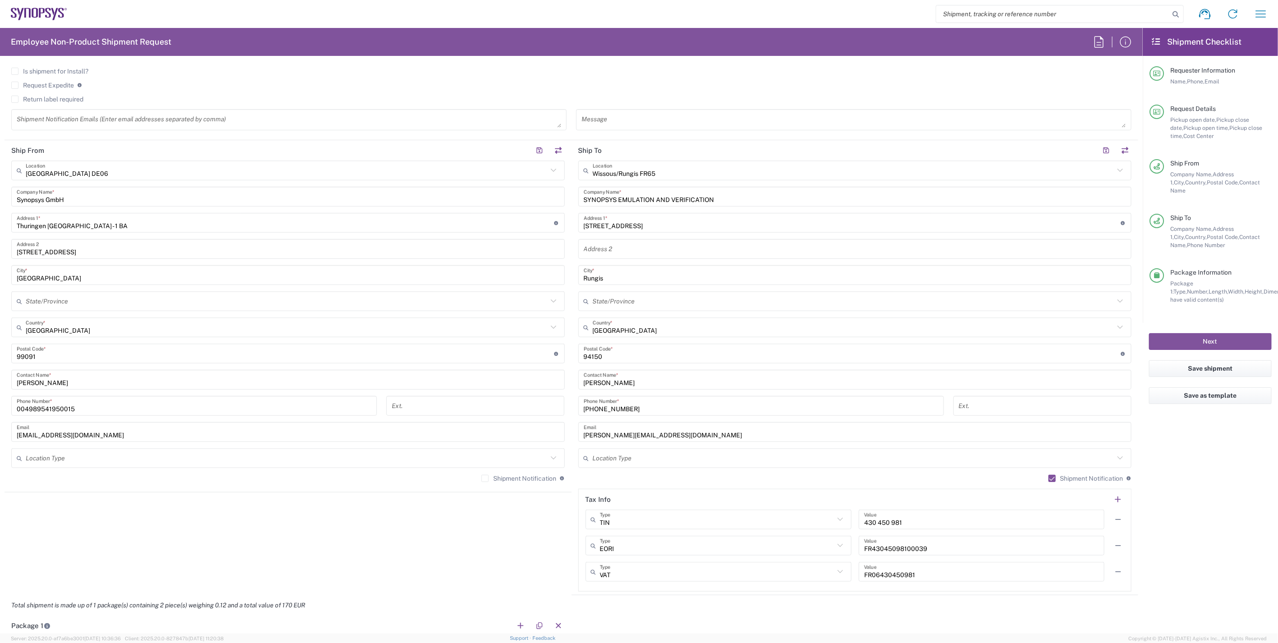
scroll to position [601, 0]
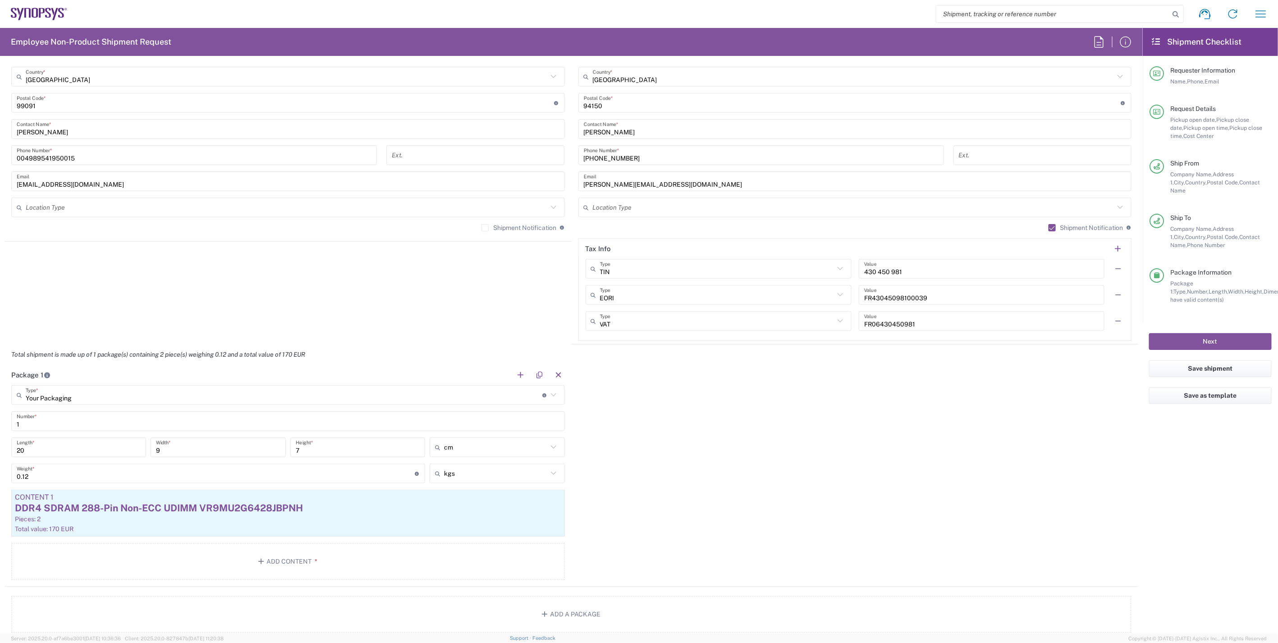
click at [756, 495] on div "Package 1 Your Packaging Type * Material used to package goods Bale(s) Basket(s…" at bounding box center [572, 476] width 1134 height 222
click at [1192, 336] on button "Next" at bounding box center [1210, 341] width 123 height 17
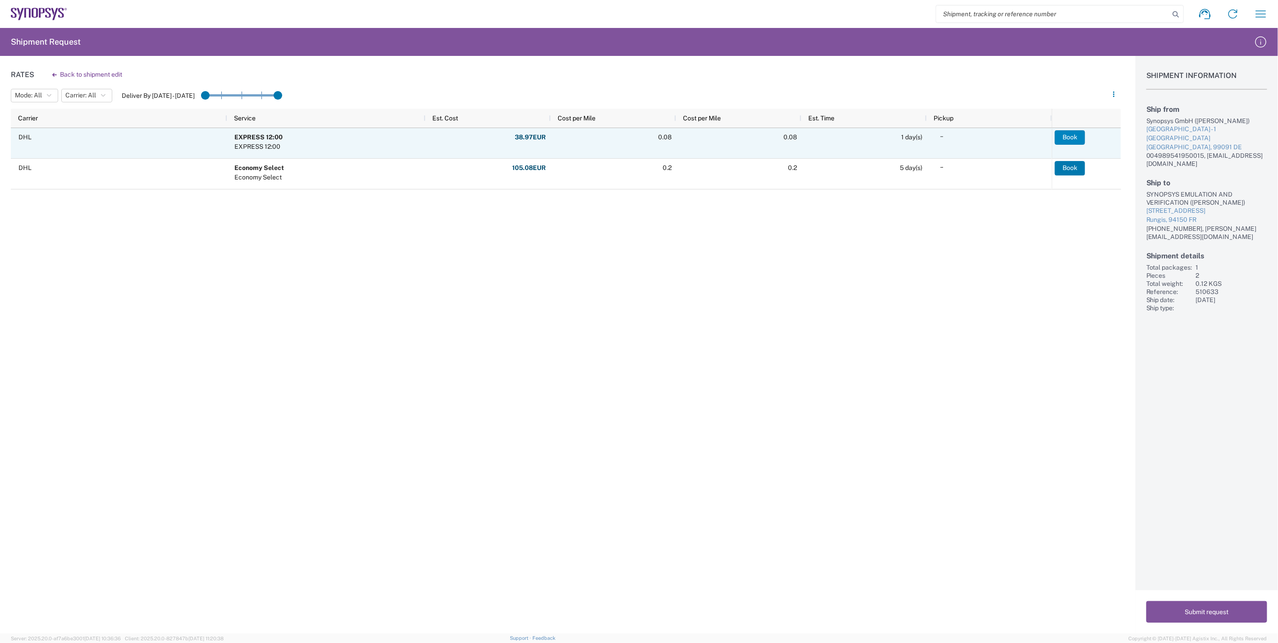
click at [1062, 137] on button "Book" at bounding box center [1070, 137] width 30 height 14
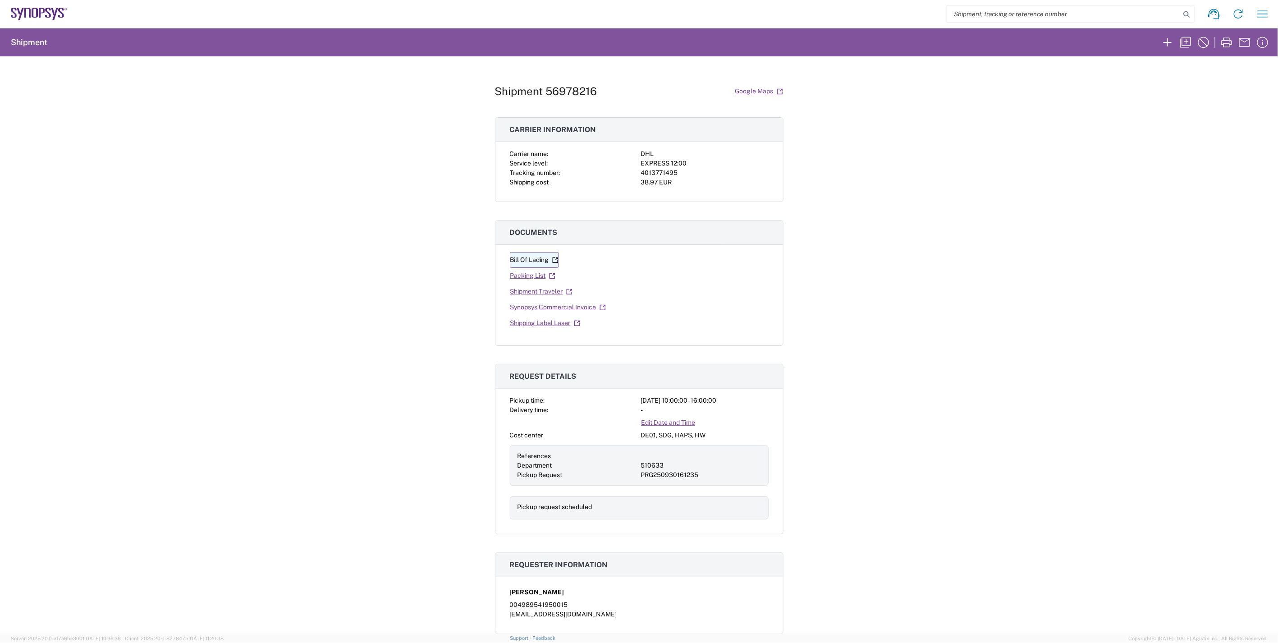
click at [527, 261] on link "Bill Of Lading" at bounding box center [534, 260] width 49 height 16
click at [527, 275] on link "Packing List" at bounding box center [533, 276] width 46 height 16
click at [537, 308] on link "Synopsys Commercial Invoice" at bounding box center [558, 307] width 96 height 16
click at [550, 326] on link "Shipping Label Laser" at bounding box center [545, 323] width 71 height 16
click at [1189, 46] on icon "button" at bounding box center [1186, 42] width 14 height 14
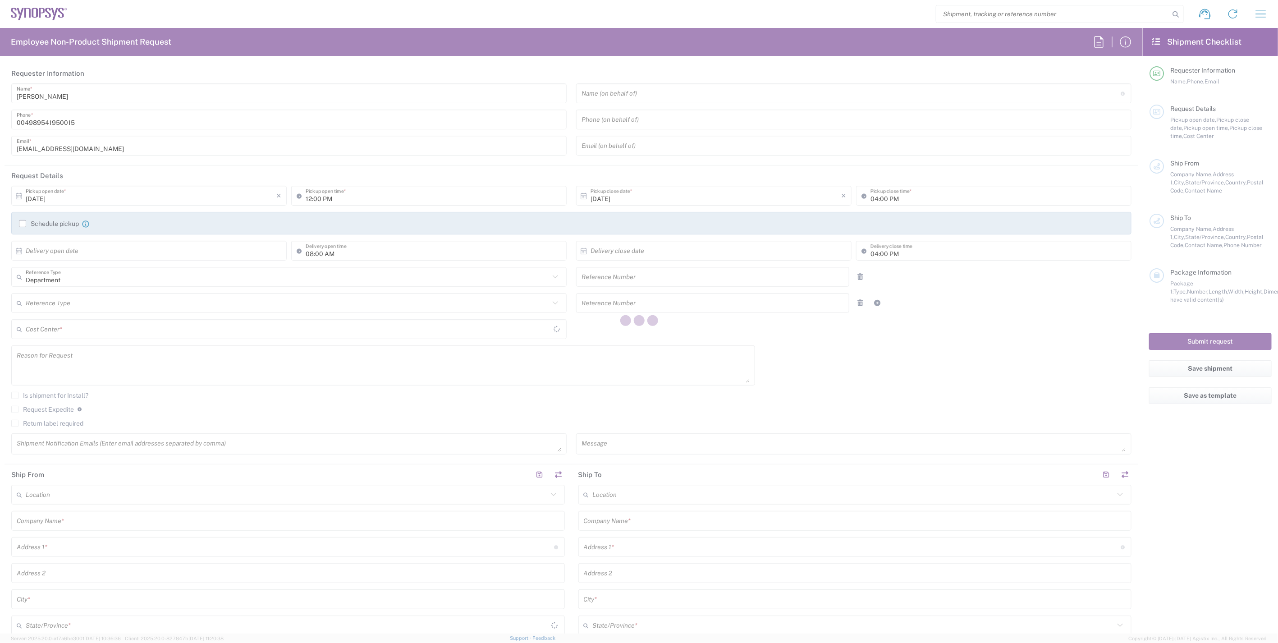
type input "Delivered at Place"
type input "10:00 AM"
type input "510633"
type textarea "[EMAIL_ADDRESS][DOMAIN_NAME]"
type input "[GEOGRAPHIC_DATA] DE06"
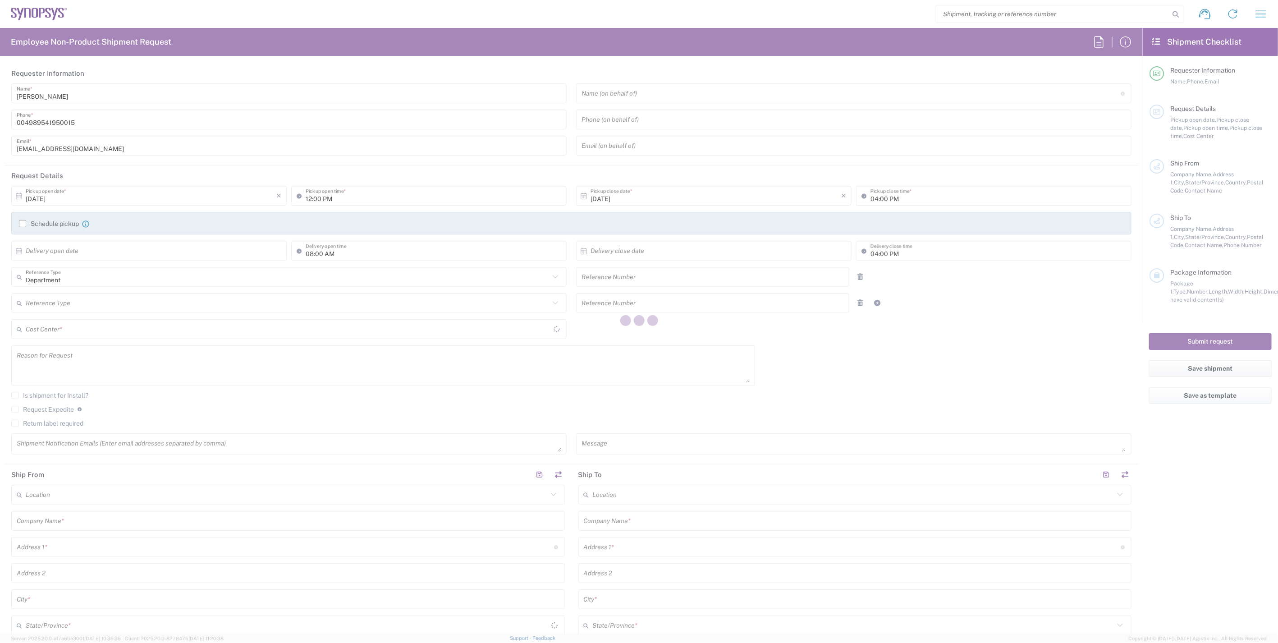
type input "Synopsys GmbH"
type input "Thuringen [GEOGRAPHIC_DATA] - 1 BA"
type input "[STREET_ADDRESS]"
type input "[GEOGRAPHIC_DATA]"
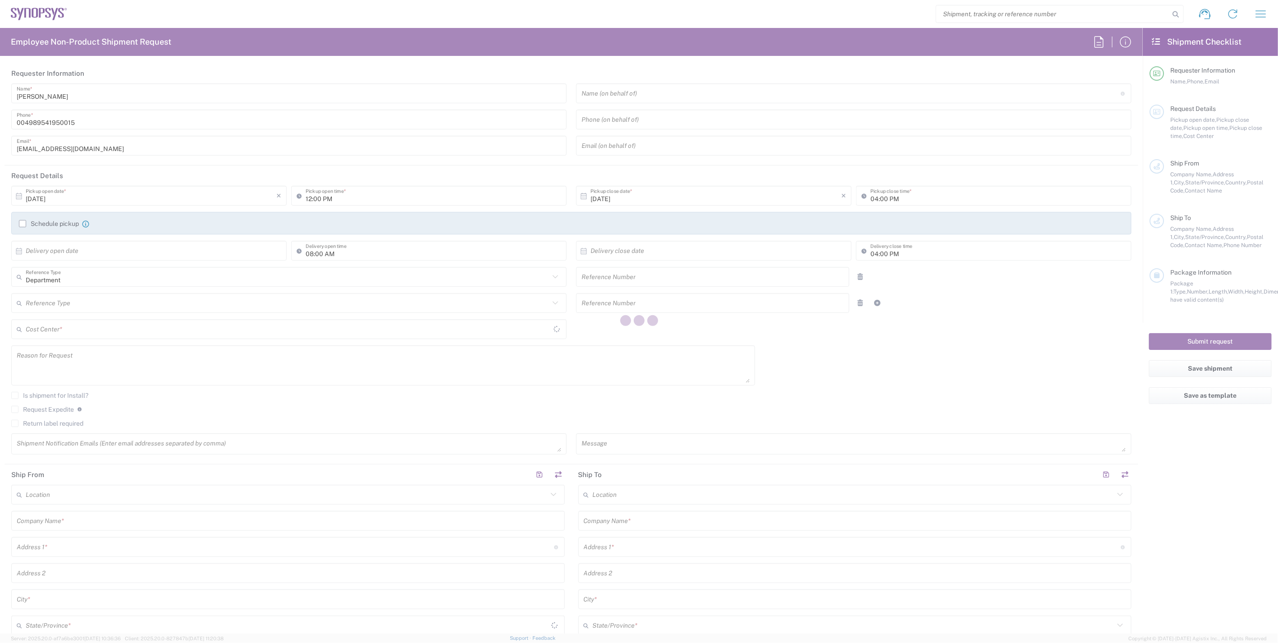
type input "99091"
type input "[PERSON_NAME]"
type input "004989541950015"
type input "[EMAIL_ADDRESS][DOMAIN_NAME]"
type input "Wissous/Rungis FR65"
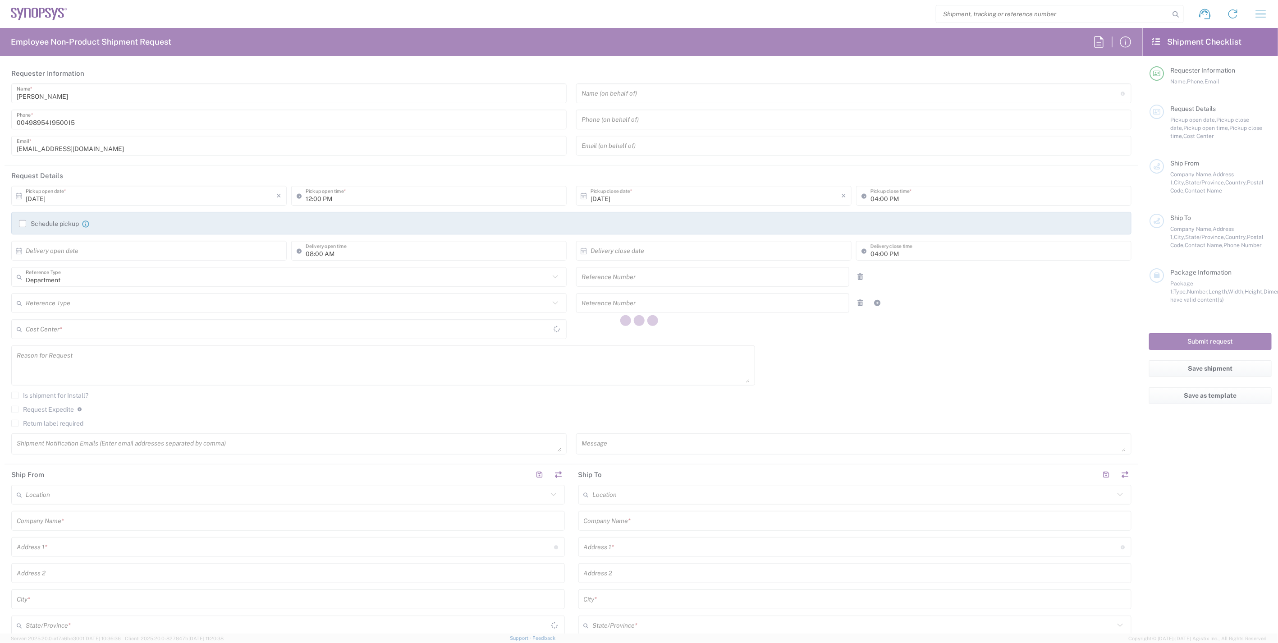
type input "SYNOPSYS EMULATION AND VERIFICATION"
type input "[STREET_ADDRESS]"
type input "Rungis"
type input "[GEOGRAPHIC_DATA]"
type input "94150"
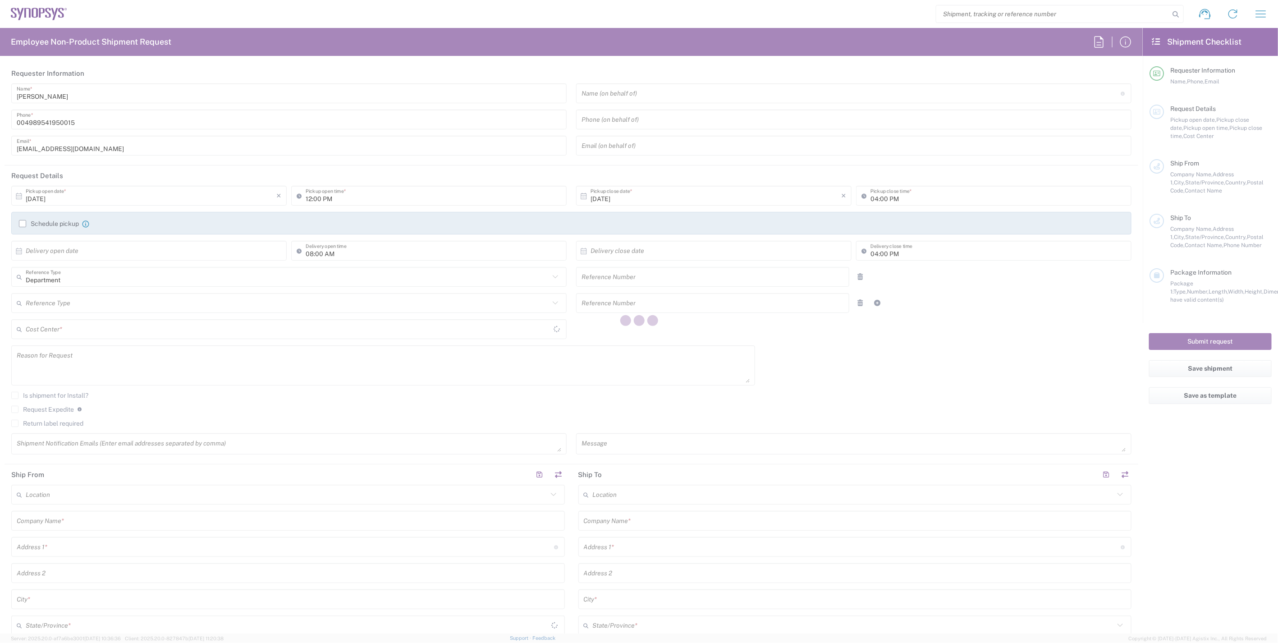
type input "[PERSON_NAME]"
type input "[PHONE_NUMBER]"
type input "[PERSON_NAME][EMAIL_ADDRESS][DOMAIN_NAME]"
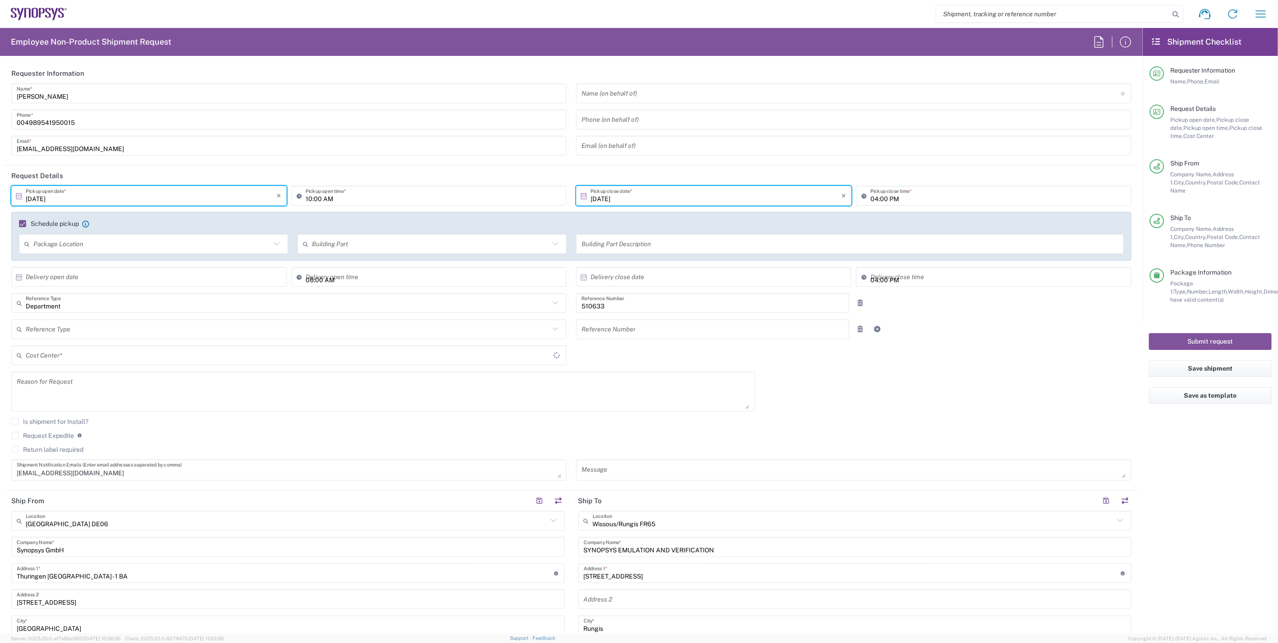
type input "Your Packaging"
type input "DE01, SDG, HAPS, HW 510633"
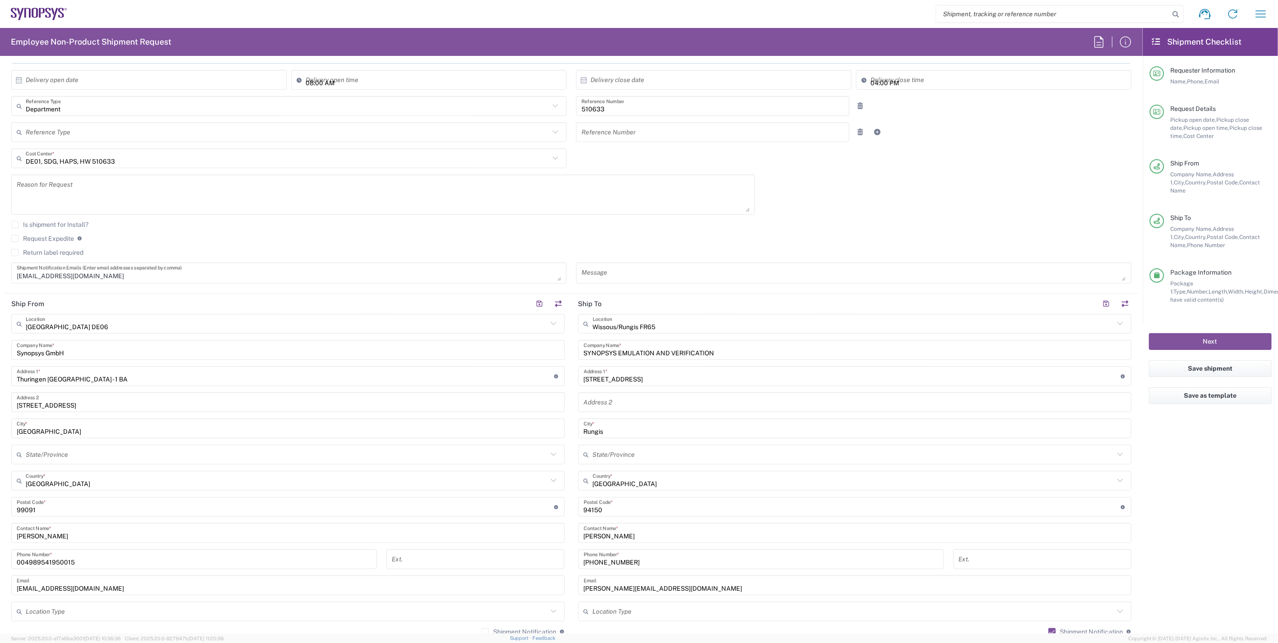
scroll to position [200, 0]
click at [862, 307] on header "Ship To" at bounding box center [855, 300] width 567 height 20
click at [812, 321] on input "text" at bounding box center [854, 321] width 522 height 16
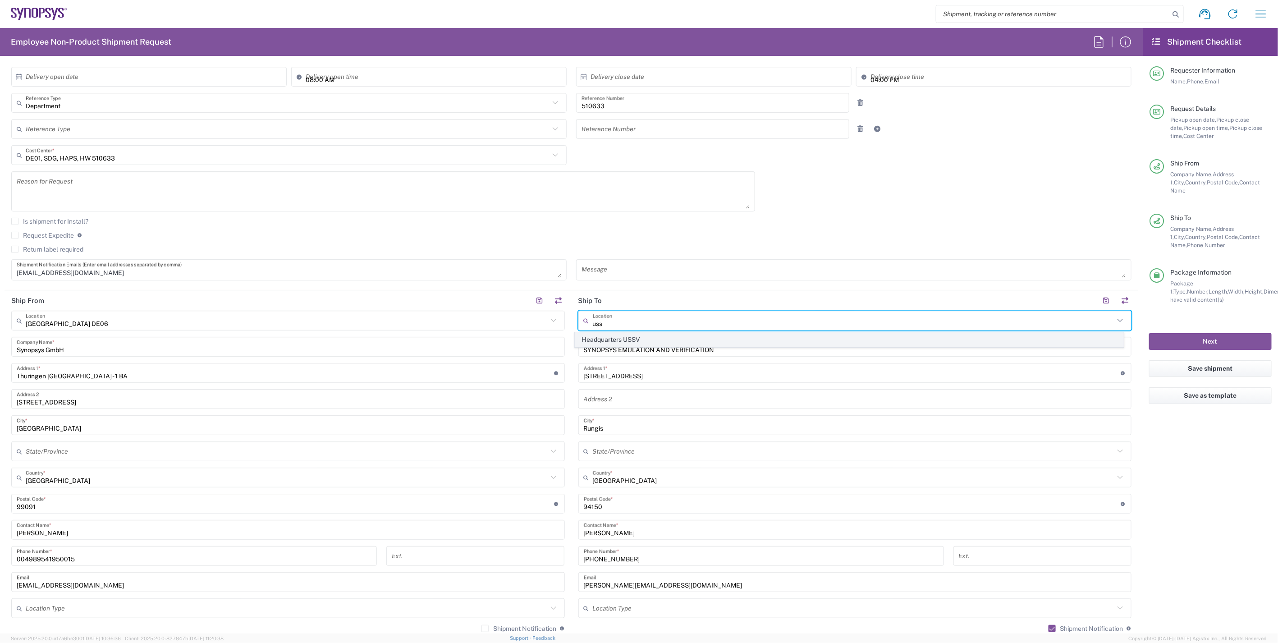
click at [770, 336] on span "Headquarters USSV" at bounding box center [849, 340] width 548 height 14
type input "Headquarters USSV"
type input "Synopsys Headquarters USSV"
type input "[STREET_ADDRESS]"
type input "Sunnyvale"
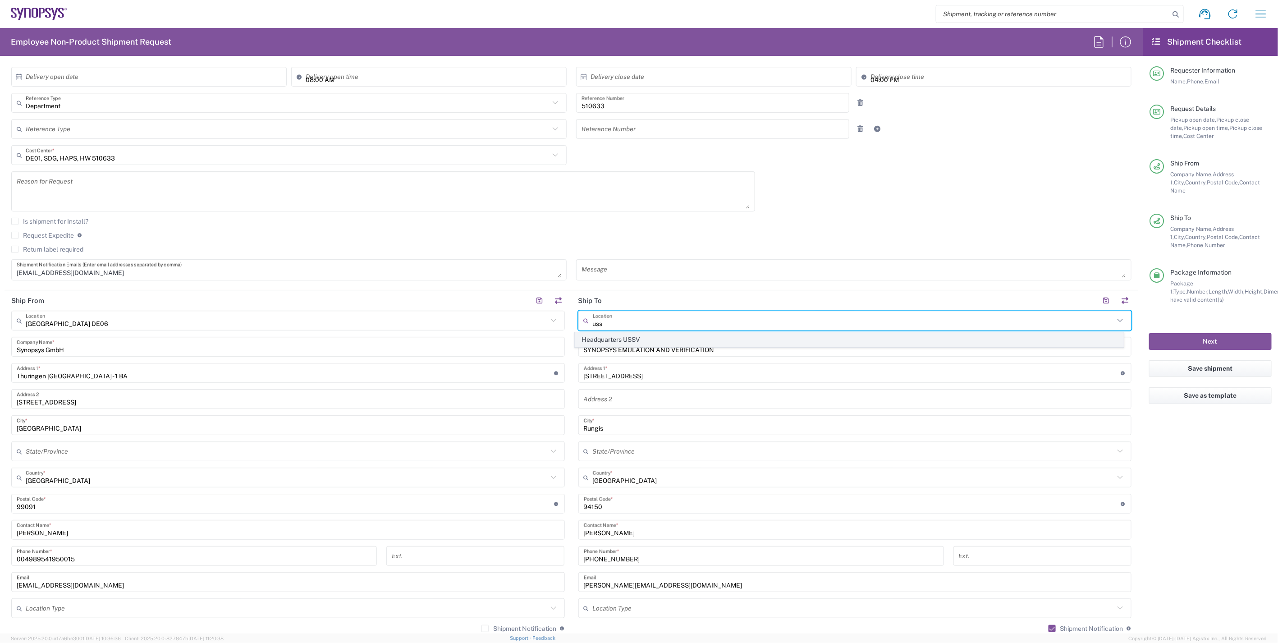
type input "[GEOGRAPHIC_DATA]"
type input "94085"
type input "6505845000"
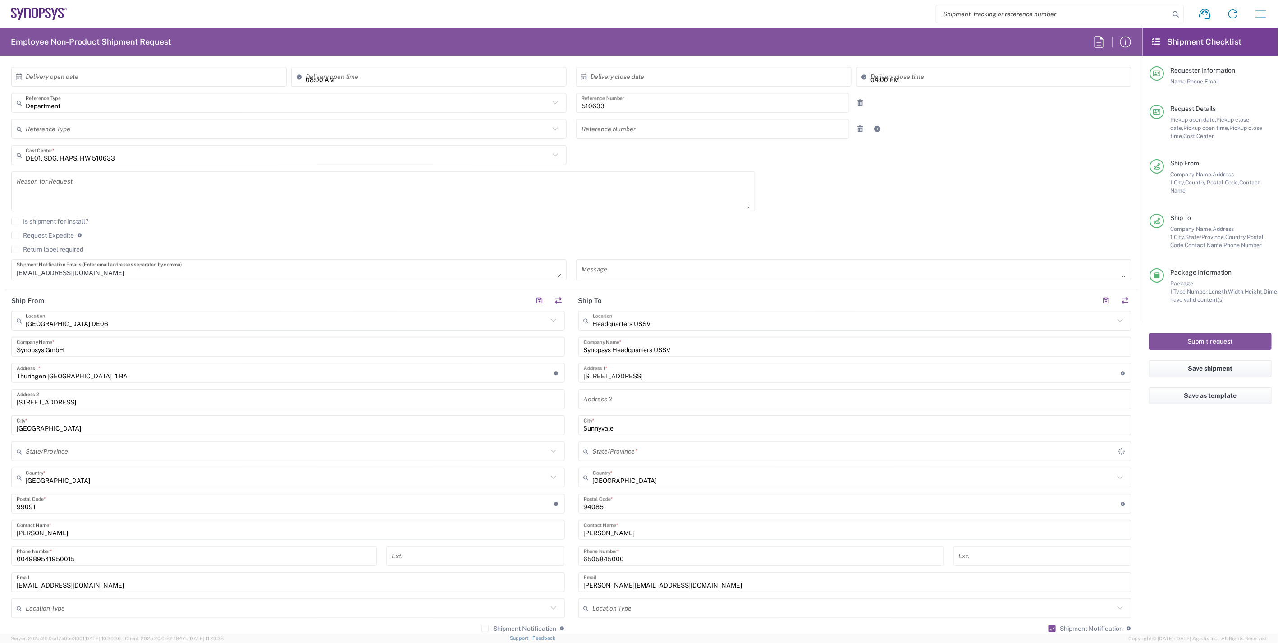
type input "[US_STATE]"
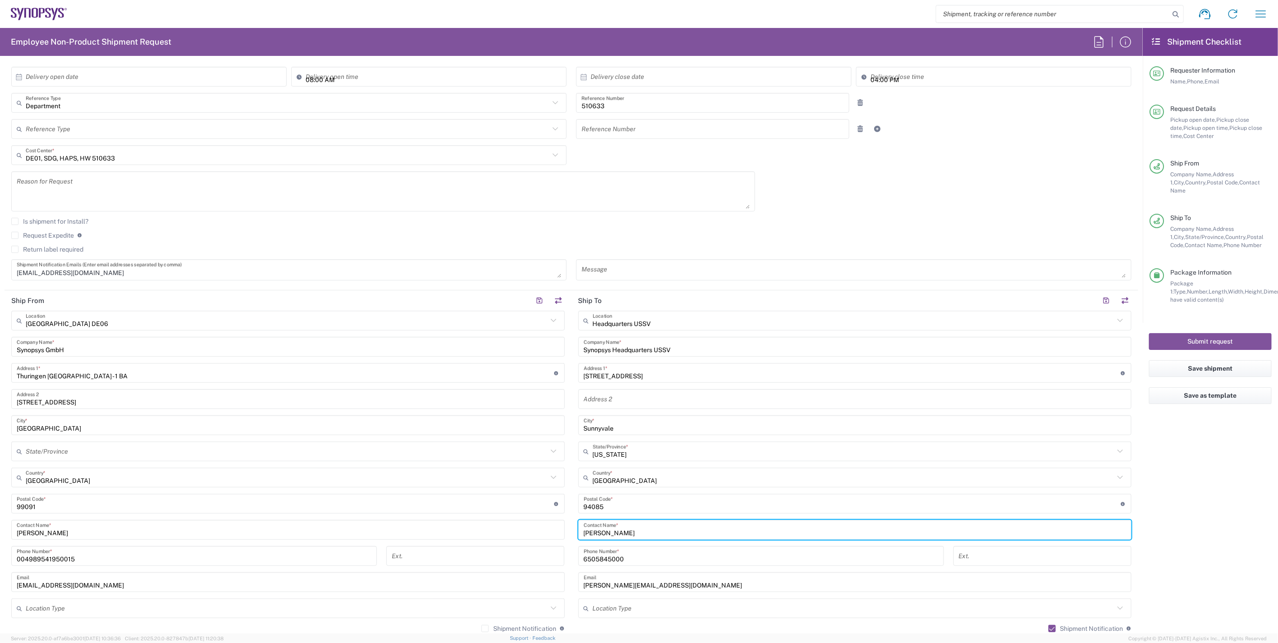
drag, startPoint x: 654, startPoint y: 535, endPoint x: 565, endPoint y: 541, distance: 89.0
click at [565, 541] on div "Ship From [GEOGRAPHIC_DATA] DE06 Location [GEOGRAPHIC_DATA] DE06 [GEOGRAPHIC_DA…" at bounding box center [572, 491] width 1134 height 403
paste input "[PERSON_NAME]"
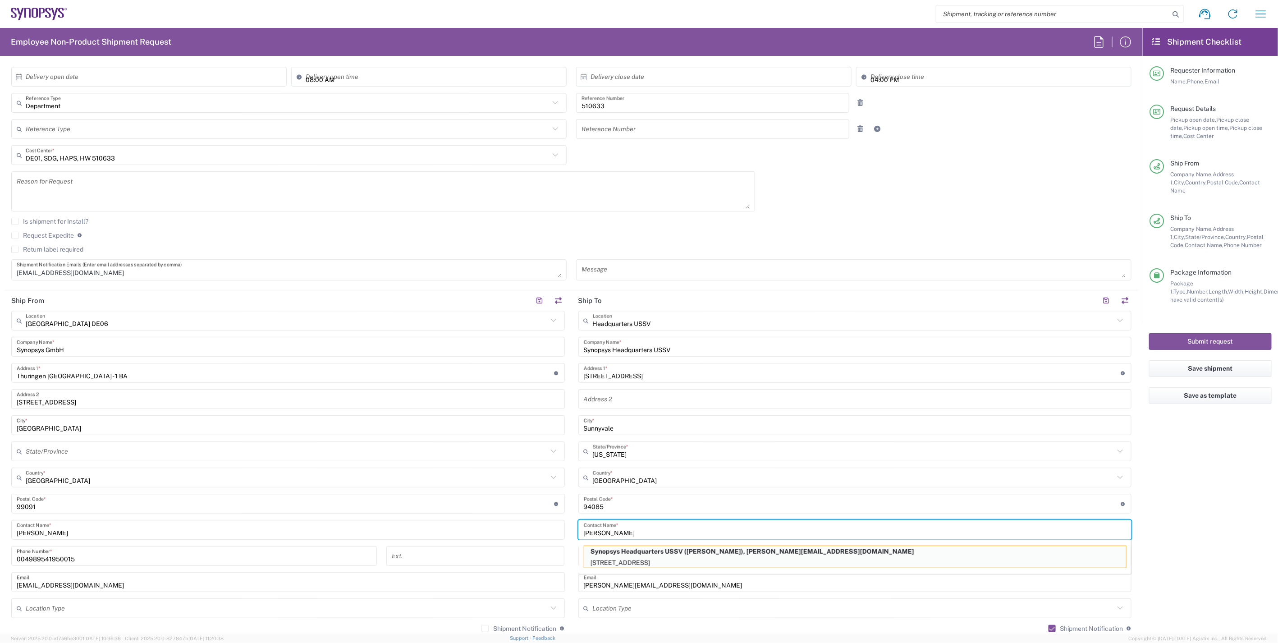
type input "[PERSON_NAME]"
click at [836, 551] on p "Synopsys Headquarters USSV ([PERSON_NAME]), [PERSON_NAME][EMAIL_ADDRESS][DOMAIN…" at bounding box center [855, 551] width 542 height 11
type input "Building 8"
type input "6506002901"
type input "[PERSON_NAME][EMAIL_ADDRESS][DOMAIN_NAME]"
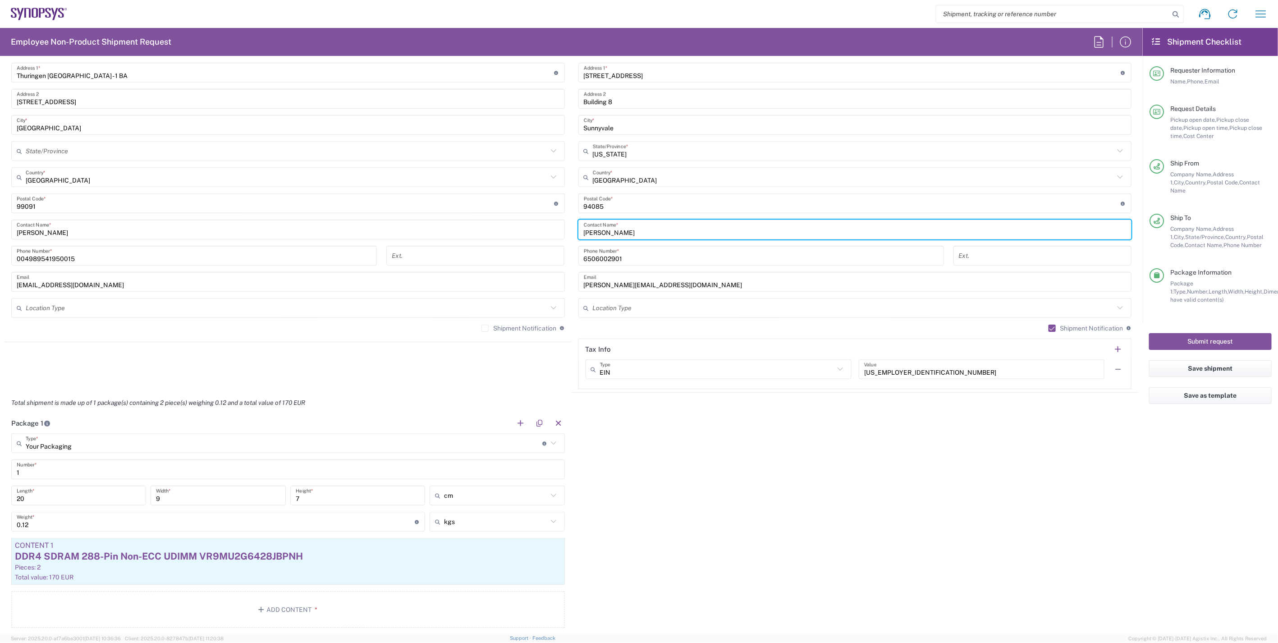
scroll to position [501, 0]
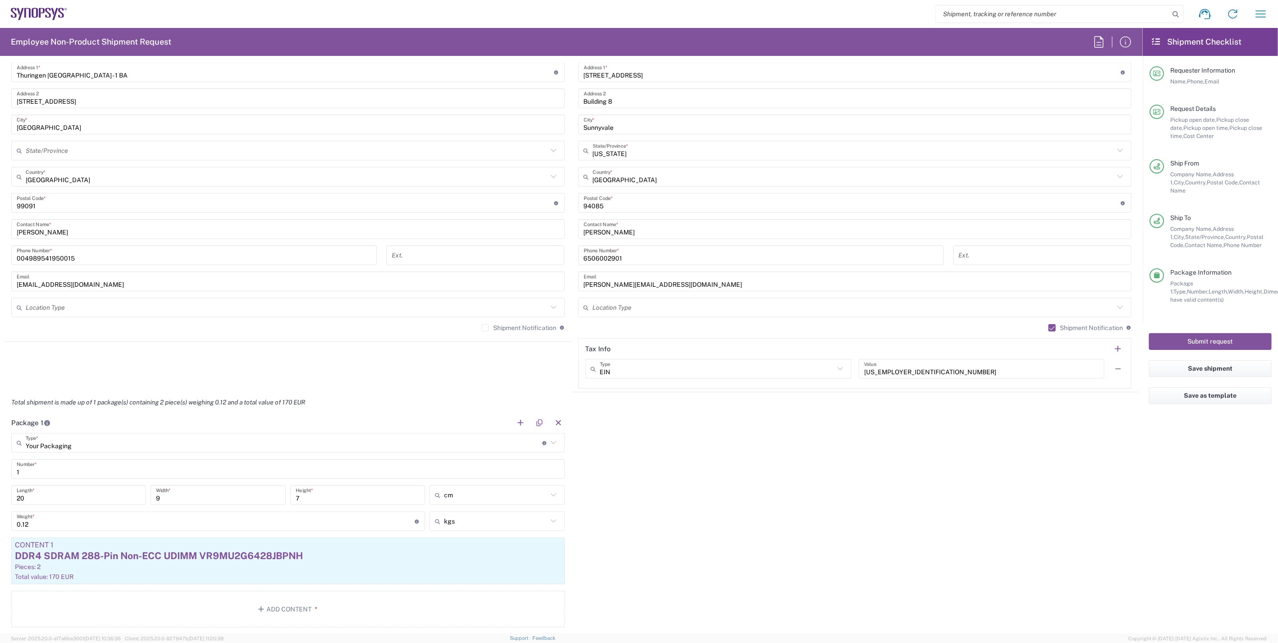
click at [734, 499] on div "Package 1 Your Packaging Type * Material used to package goods Your Packaging B…" at bounding box center [572, 524] width 1134 height 222
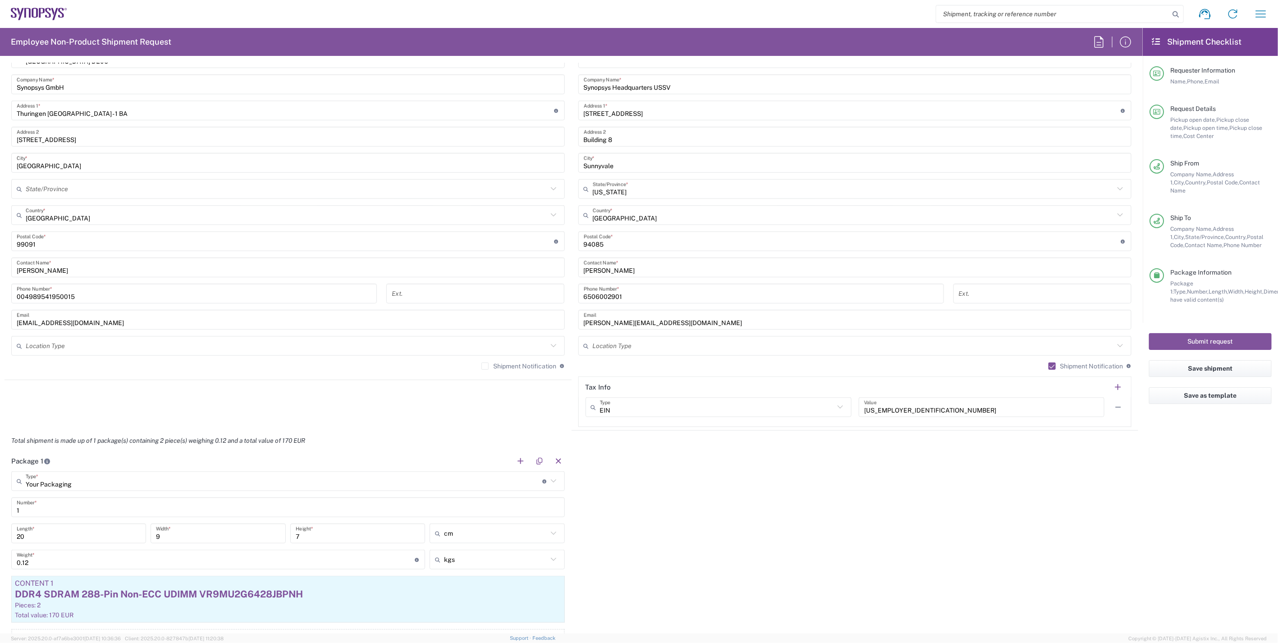
scroll to position [601, 0]
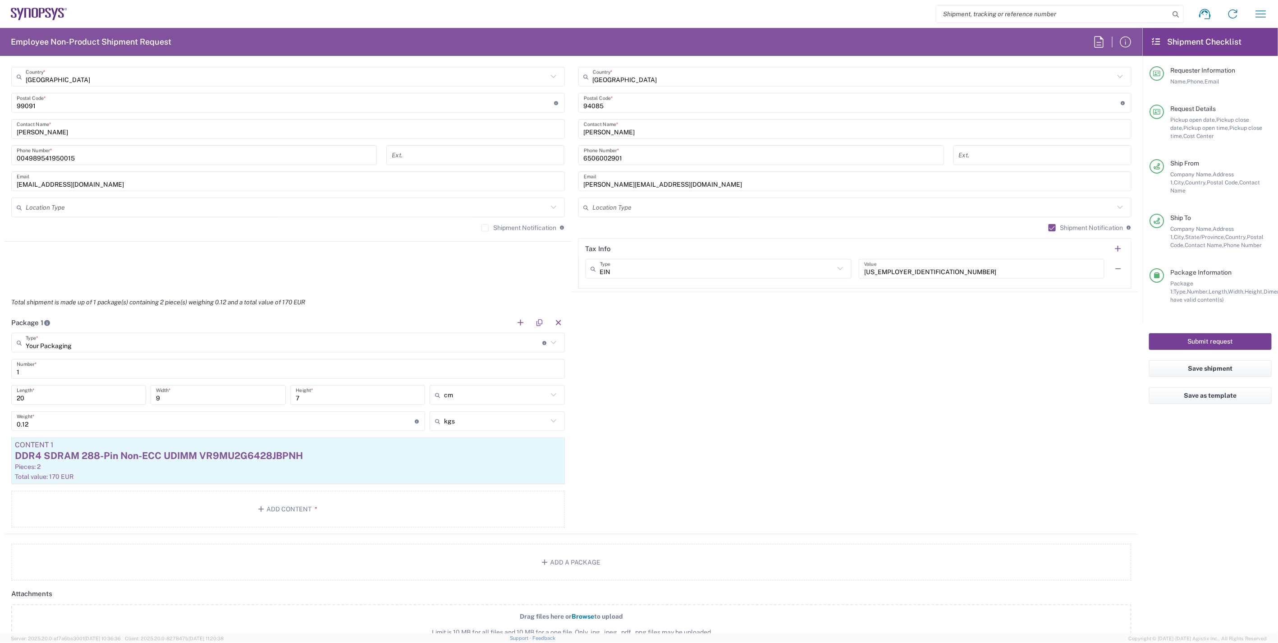
click at [1220, 337] on button "Submit request" at bounding box center [1210, 341] width 123 height 17
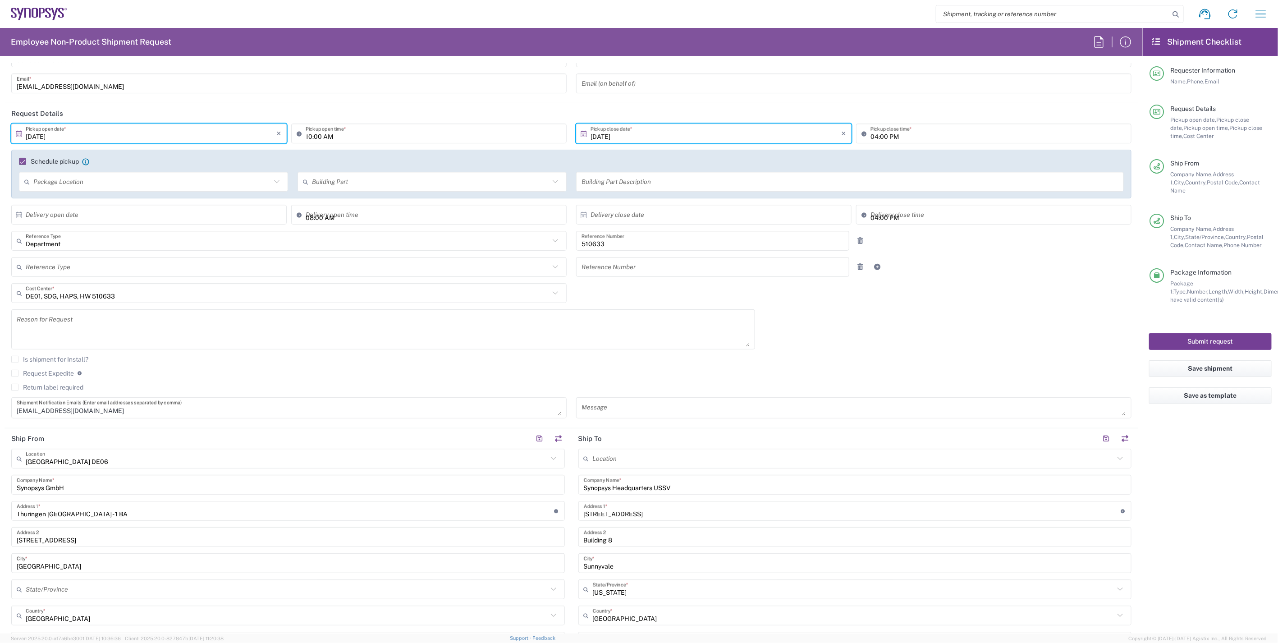
scroll to position [0, 0]
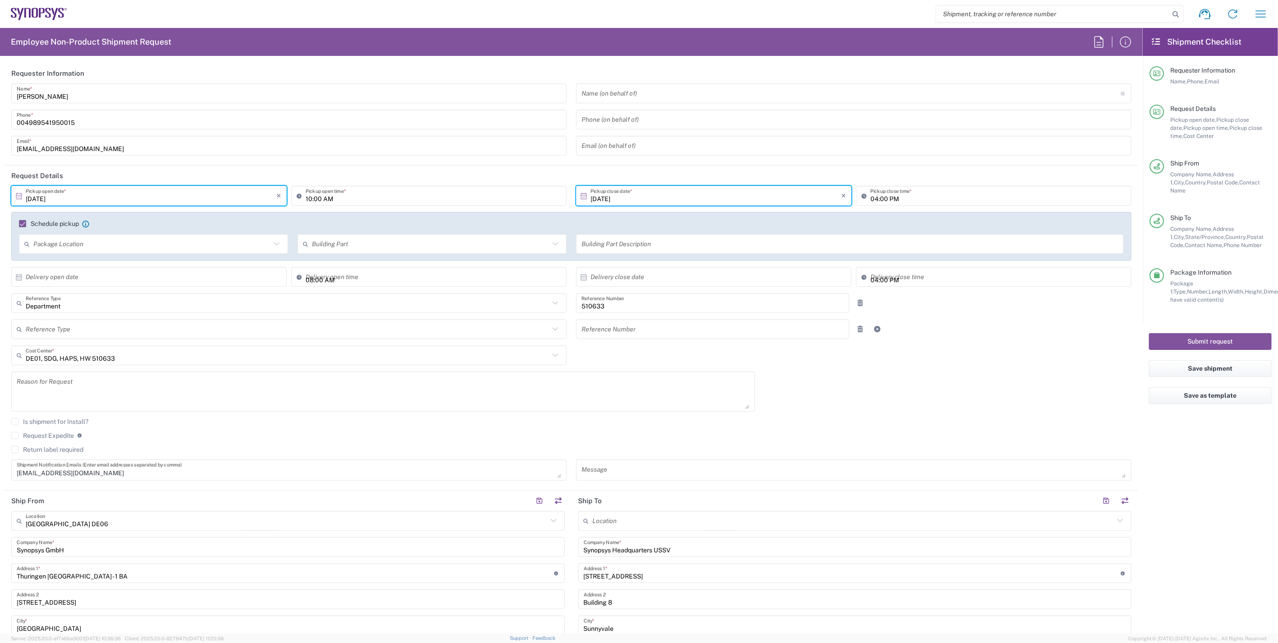
click at [928, 418] on agx-checkbox-control "Is shipment for Install?" at bounding box center [571, 421] width 1120 height 7
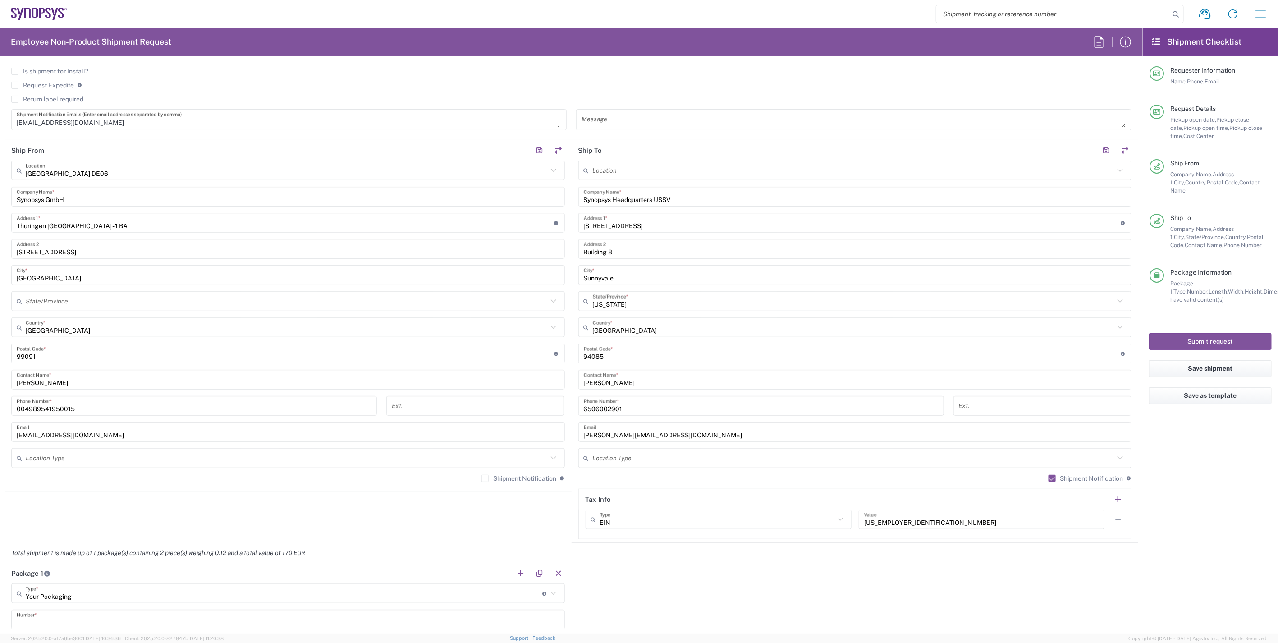
scroll to position [601, 0]
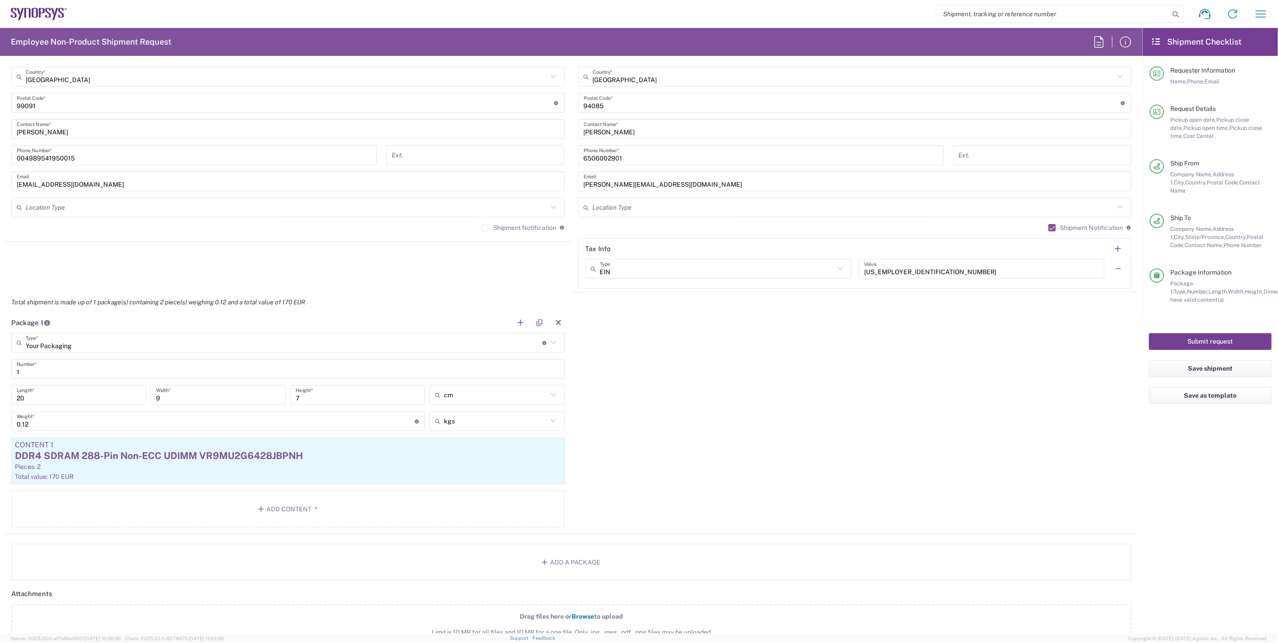
click at [1187, 334] on button "Submit request" at bounding box center [1210, 341] width 123 height 17
click at [1034, 432] on div "Package 1 Your Packaging Type * Material used to package goods Your Packaging B…" at bounding box center [572, 423] width 1134 height 222
click at [372, 462] on div "DDR4 SDRAM 288-Pin Non-ECC UDIMM VR9MU2G6428JBPNH" at bounding box center [288, 456] width 546 height 14
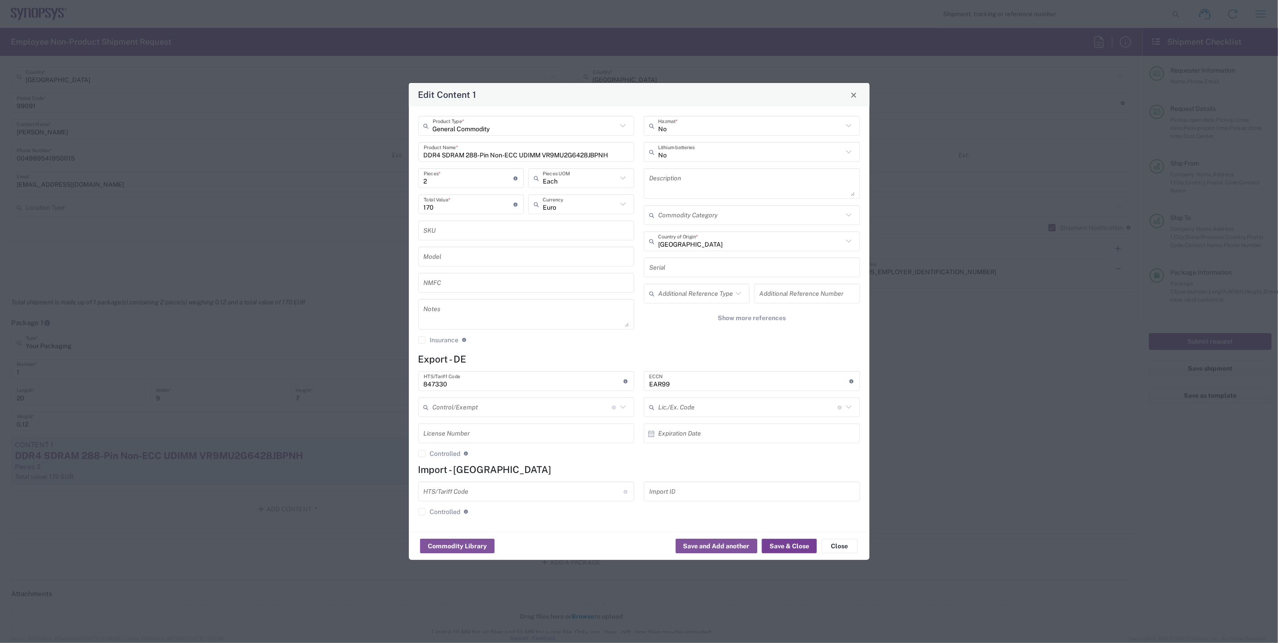
click at [793, 543] on button "Save & Close" at bounding box center [789, 546] width 55 height 14
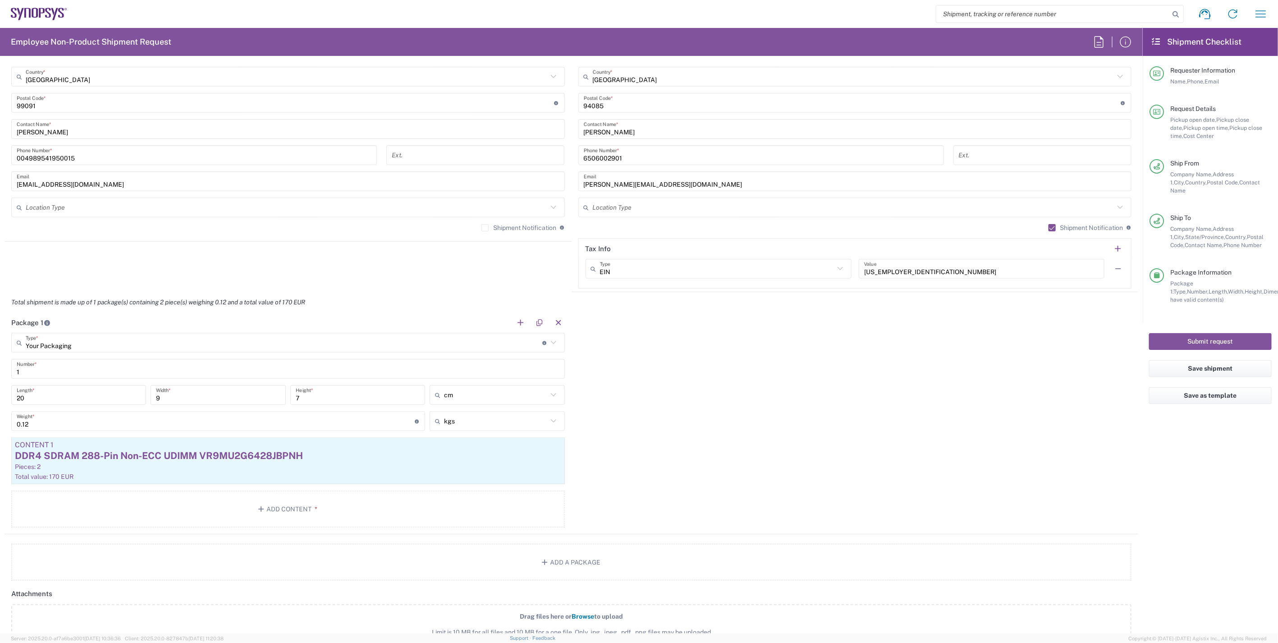
click at [965, 421] on div "Package 1 Your Packaging Type * Material used to package goods Your Packaging B…" at bounding box center [572, 423] width 1134 height 222
click at [1174, 336] on button "Submit request" at bounding box center [1210, 341] width 123 height 17
click at [1209, 361] on button "Save shipment" at bounding box center [1210, 368] width 123 height 17
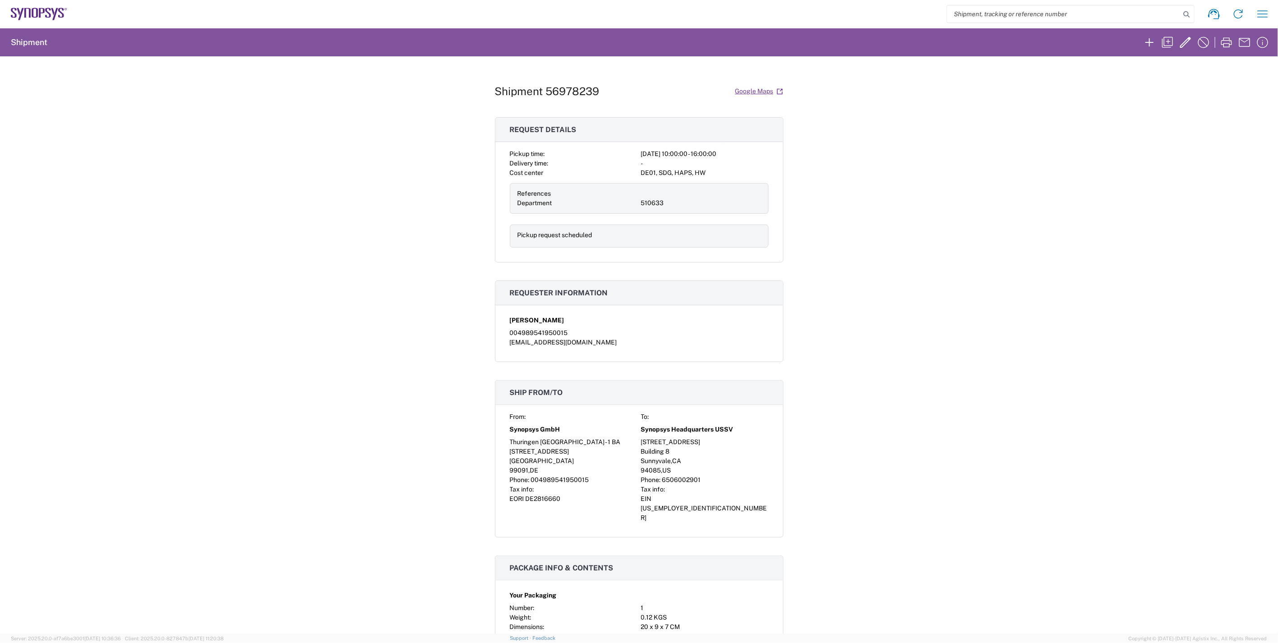
click at [909, 334] on div "Shipment 56978239 Google Maps Request details Pickup time: [DATE] 10:00:00 - 16…" at bounding box center [639, 344] width 1278 height 577
